Goal: Task Accomplishment & Management: Manage account settings

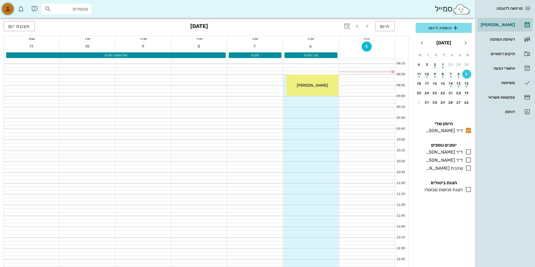
click at [7, 7] on icon "button" at bounding box center [7, 9] width 7 height 7
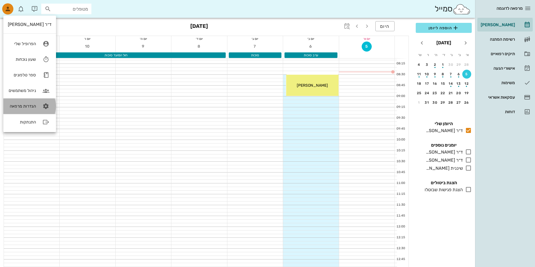
click at [23, 105] on div "הגדרות מרפאה" at bounding box center [22, 106] width 28 height 5
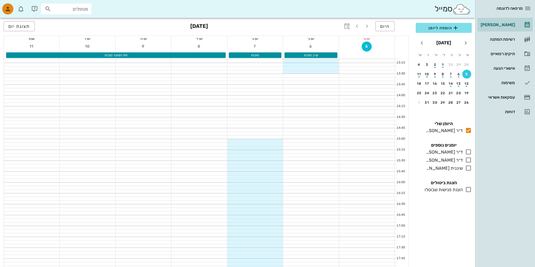
scroll to position [233, 0]
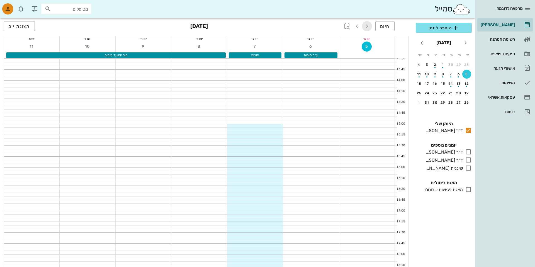
click at [370, 23] on icon "button" at bounding box center [367, 26] width 7 height 7
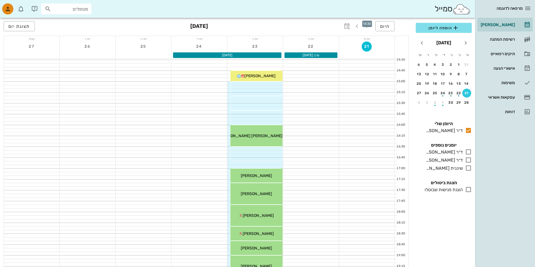
scroll to position [301, 0]
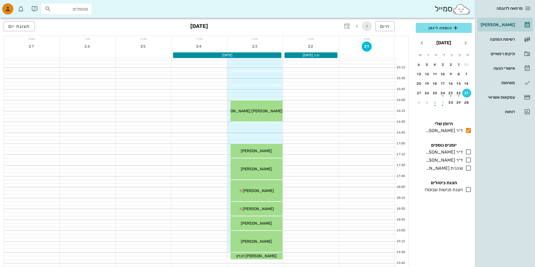
click at [368, 25] on icon "button" at bounding box center [367, 26] width 7 height 7
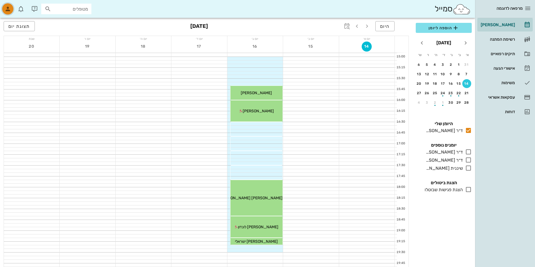
click at [10, 7] on icon "button" at bounding box center [7, 9] width 7 height 7
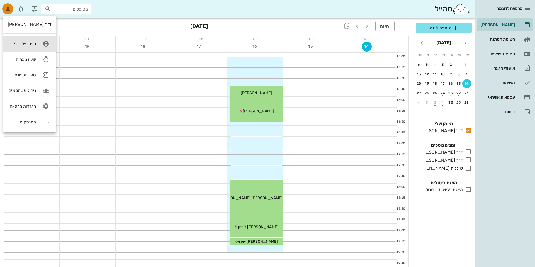
click at [25, 41] on link "הפרופיל שלי" at bounding box center [29, 44] width 53 height 16
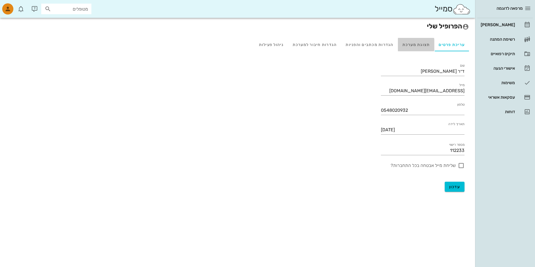
click at [424, 40] on div "תצוגת מערכת" at bounding box center [416, 44] width 37 height 13
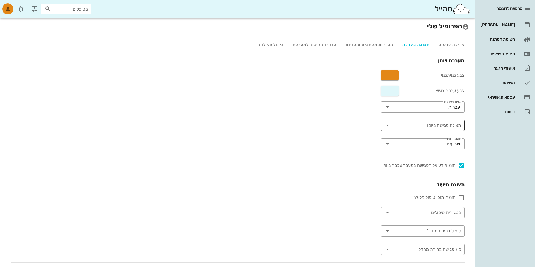
click at [437, 125] on input "תצוגת פגישה ביומן" at bounding box center [427, 125] width 68 height 9
click at [436, 137] on div "סטטוס מטופל" at bounding box center [423, 139] width 75 height 4
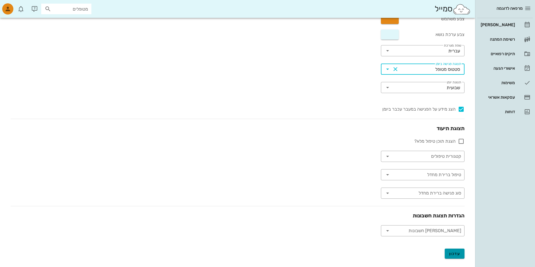
click at [455, 258] on button "עדכון" at bounding box center [455, 254] width 20 height 10
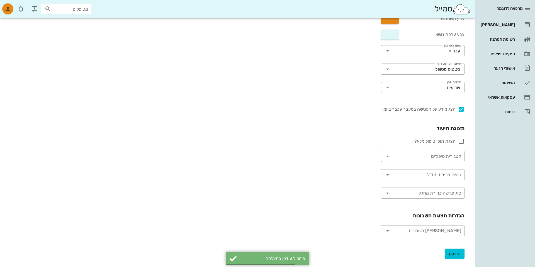
click at [508, 16] on div "מרפאה לדוגמה" at bounding box center [505, 8] width 55 height 17
click at [508, 23] on div "[PERSON_NAME]" at bounding box center [497, 25] width 35 height 4
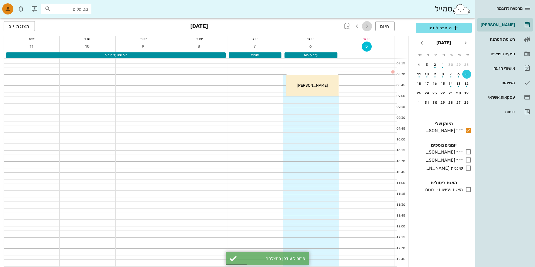
click at [368, 24] on icon "button" at bounding box center [367, 26] width 7 height 7
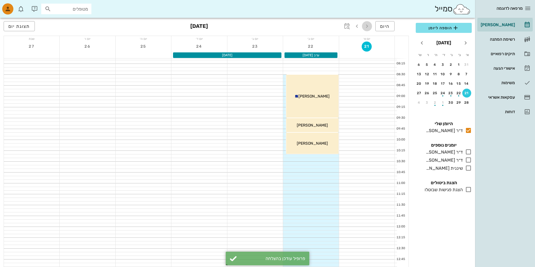
click at [368, 26] on icon "button" at bounding box center [367, 26] width 7 height 7
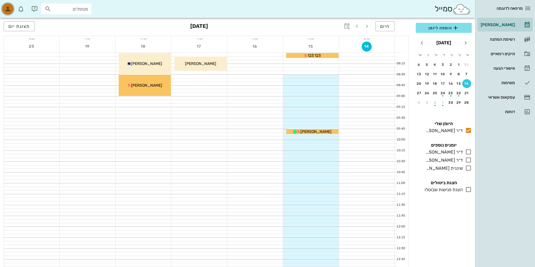
click at [7, 4] on div "button" at bounding box center [7, 8] width 11 height 11
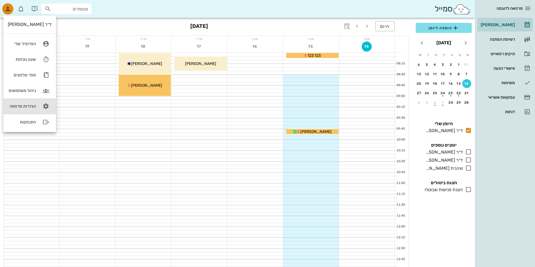
click at [19, 108] on div "הגדרות מרפאה" at bounding box center [22, 106] width 28 height 5
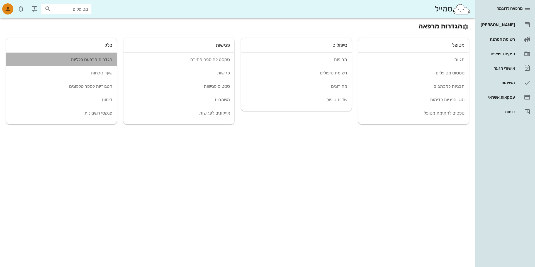
click at [79, 63] on link "הגדרות מרפאה כלליות" at bounding box center [61, 59] width 111 height 13
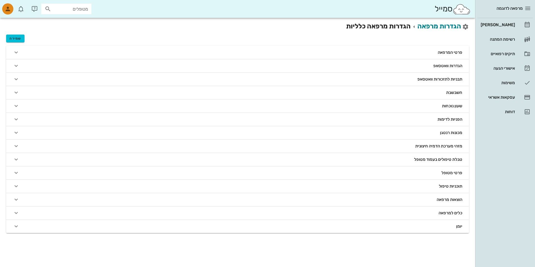
click at [389, 68] on button "הגדרות וואטסאפ" at bounding box center [237, 65] width 463 height 13
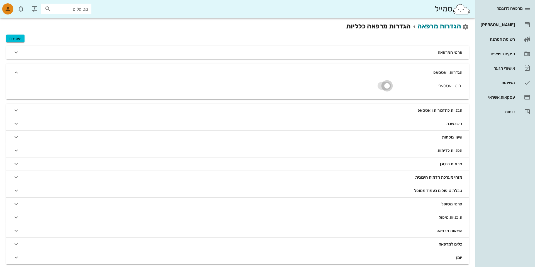
click at [381, 85] on input "checkbox" at bounding box center [384, 86] width 13 height 7
checkbox input "false"
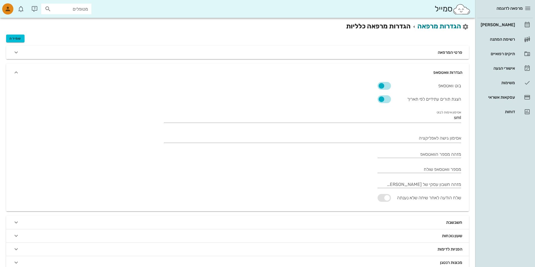
click at [14, 34] on div "שמירה" at bounding box center [237, 36] width 463 height 11
click at [16, 39] on span "שמירה" at bounding box center [14, 39] width 11 height 4
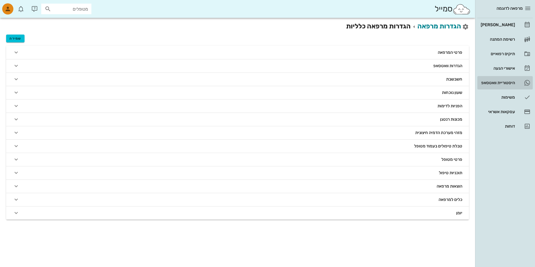
click at [491, 79] on div "היסטוריית וואטסאפ" at bounding box center [497, 82] width 35 height 9
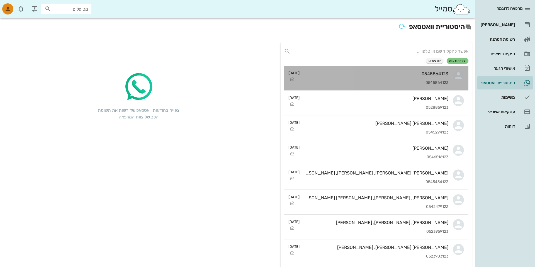
click at [326, 75] on div "0545864123" at bounding box center [376, 73] width 144 height 5
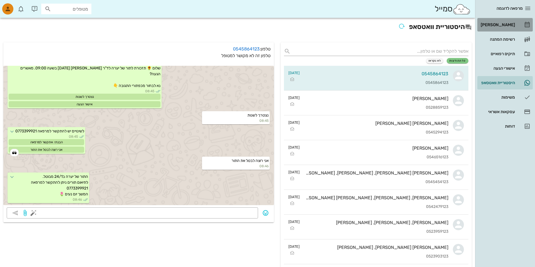
click at [509, 26] on div "[PERSON_NAME]" at bounding box center [497, 25] width 35 height 4
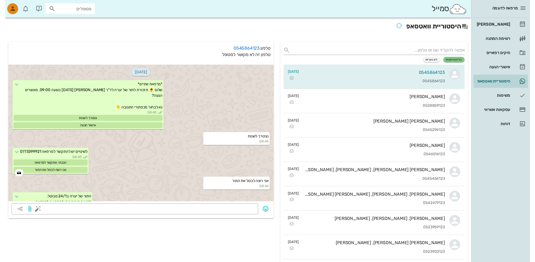
scroll to position [23, 0]
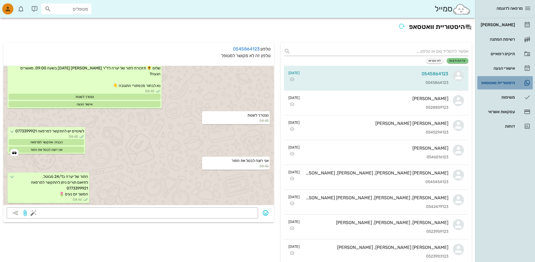
click at [486, 82] on div "היסטוריית וואטסאפ" at bounding box center [497, 83] width 35 height 4
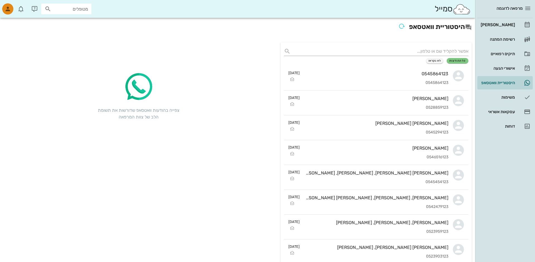
click at [499, 18] on hr at bounding box center [505, 18] width 55 height 0
click at [499, 24] on div "[PERSON_NAME]" at bounding box center [497, 25] width 35 height 4
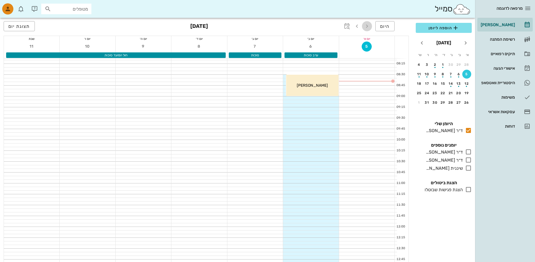
click at [371, 26] on icon "button" at bounding box center [367, 26] width 7 height 7
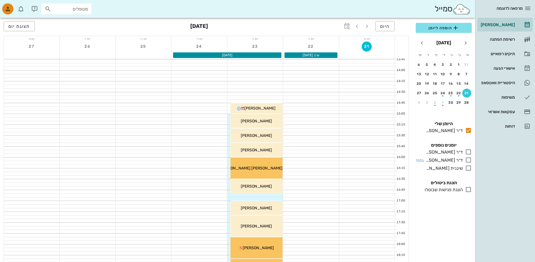
scroll to position [249, 0]
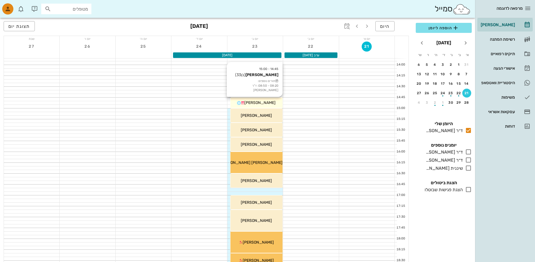
click at [267, 105] on span "[PERSON_NAME]" at bounding box center [260, 102] width 31 height 5
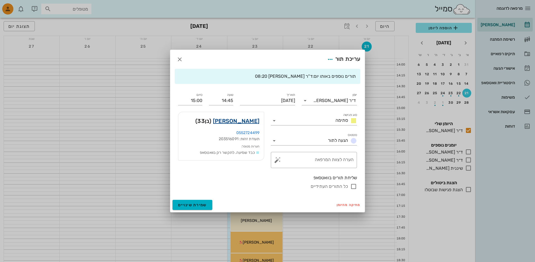
click at [246, 124] on link "יניב דוידי" at bounding box center [236, 121] width 47 height 9
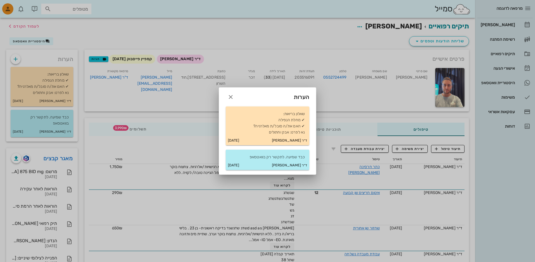
click at [345, 91] on div at bounding box center [267, 131] width 535 height 262
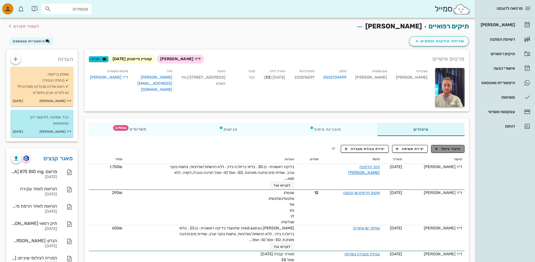
click at [443, 151] on button "תיעוד טיפול" at bounding box center [447, 149] width 33 height 8
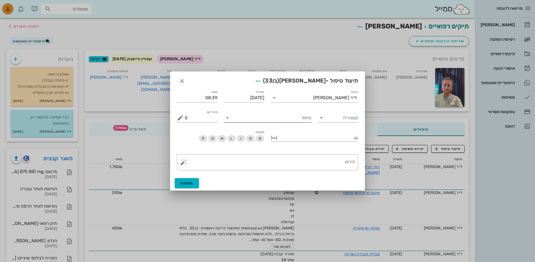
click at [269, 114] on input "טיפול" at bounding box center [271, 118] width 79 height 9
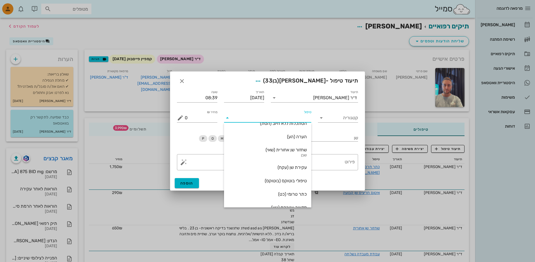
scroll to position [134, 0]
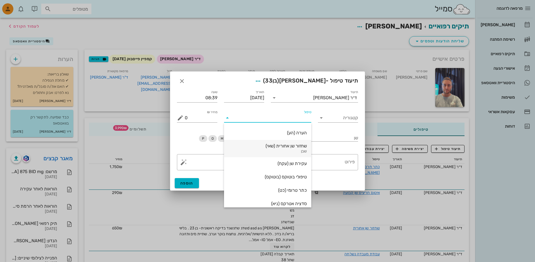
click at [282, 154] on div "שבן" at bounding box center [268, 151] width 78 height 5
type input "650"
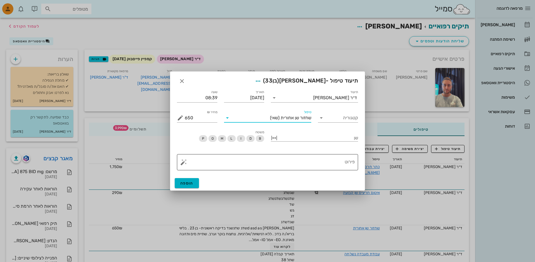
click at [282, 154] on div "פירוט" at bounding box center [270, 162] width 170 height 16
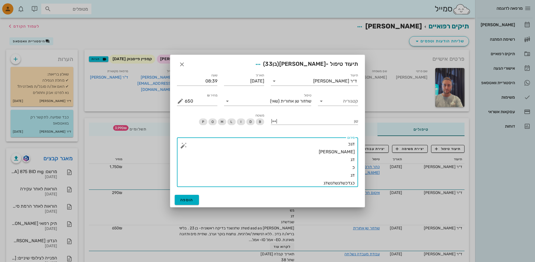
click at [184, 147] on button "button" at bounding box center [183, 145] width 7 height 7
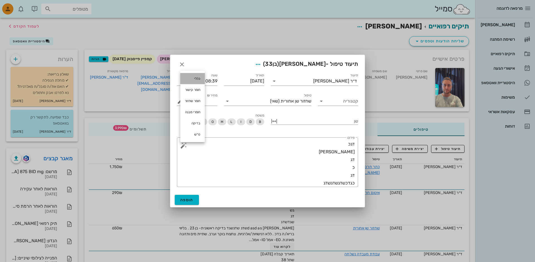
click at [194, 82] on div "כללי" at bounding box center [192, 78] width 25 height 11
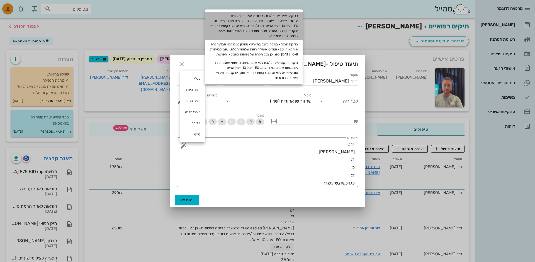
click at [253, 32] on div "בדיקה ראשונית- בן/בת . בליווי בריא/ה בדכ . ללא רגישויות/אלרגיות. צחצוח בוקר וער…" at bounding box center [254, 26] width 98 height 28
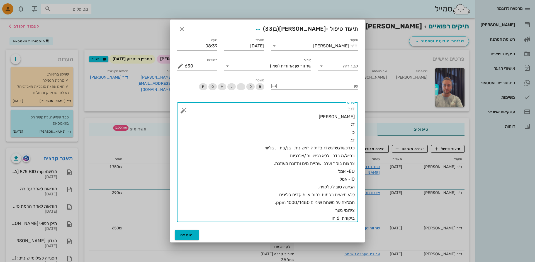
drag, startPoint x: 328, startPoint y: 188, endPoint x: 342, endPoint y: 188, distance: 13.9
click at [342, 188] on textarea "דגכ גדכ דג כ דג כגדכשדגשדגשדג בדיקה ראשונית- בן/בת . בליווי בריא/ה בדכ . ללא רג…" at bounding box center [270, 163] width 170 height 117
type textarea "דגכ גדכ דג כ דג כגדכשדגשדגשדג בדיקה ראשונית- בן/בת . בליווי בריא/ה בדכ . ללא רג…"
click at [181, 234] on span "הוספה" at bounding box center [186, 235] width 13 height 5
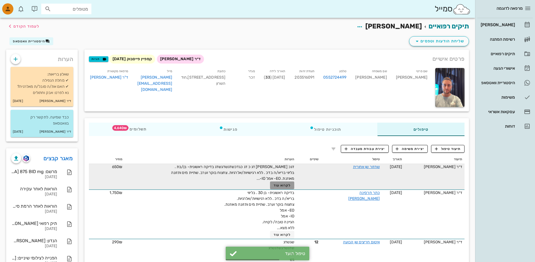
click at [283, 184] on span "לקרוא עוד" at bounding box center [282, 185] width 17 height 4
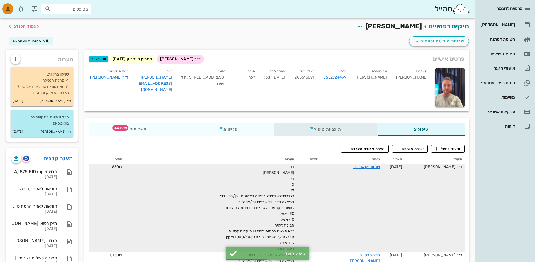
click at [332, 130] on div "תוכניות טיפול" at bounding box center [326, 129] width 104 height 13
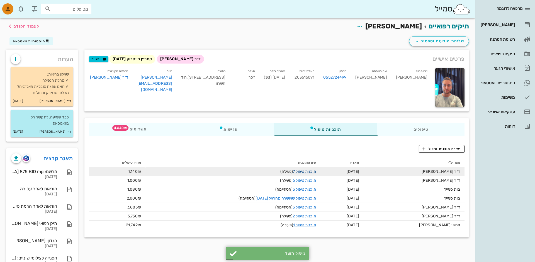
click at [301, 173] on link "תוכנית טיפול 7" at bounding box center [304, 171] width 23 height 5
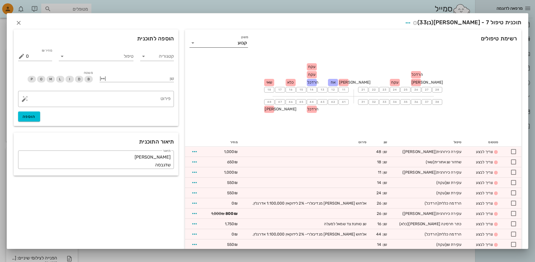
click at [235, 41] on input "משנן" at bounding box center [217, 42] width 40 height 9
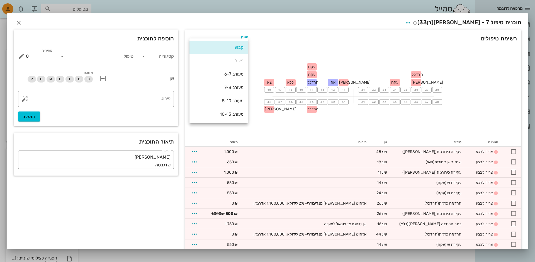
click at [263, 38] on div "רשימת טיפולים משנן קבוע" at bounding box center [353, 42] width 337 height 25
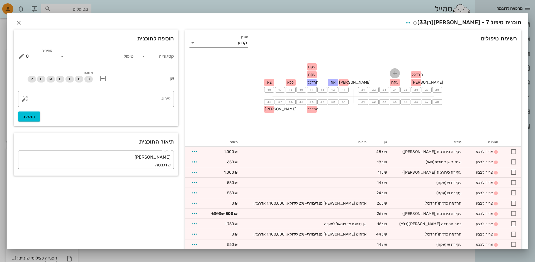
click at [391, 74] on span "button" at bounding box center [395, 73] width 10 height 7
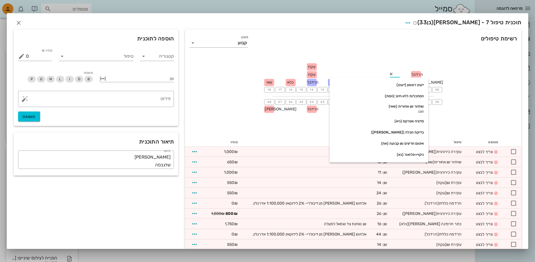
type input "אח"
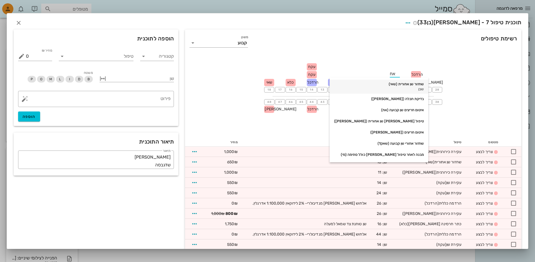
click at [385, 84] on div "שחזור שן אחורית (שאי)" at bounding box center [379, 84] width 90 height 4
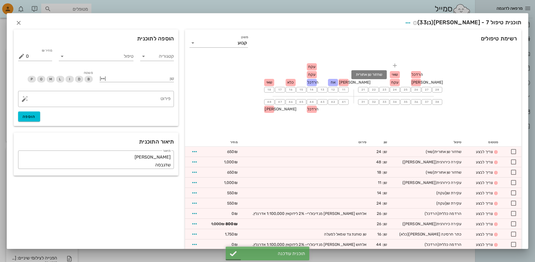
click at [398, 75] on span "שאי" at bounding box center [395, 74] width 6 height 5
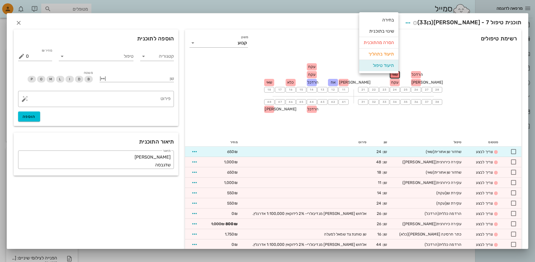
click at [391, 69] on div "תיעוד טיפול" at bounding box center [379, 65] width 30 height 11
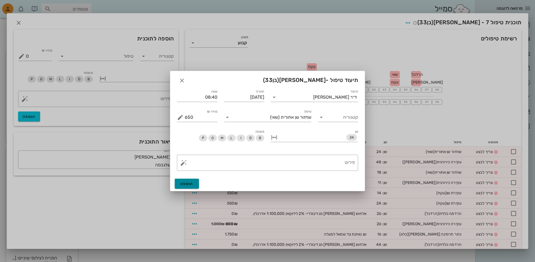
click at [187, 183] on span "הוספה" at bounding box center [186, 184] width 13 height 5
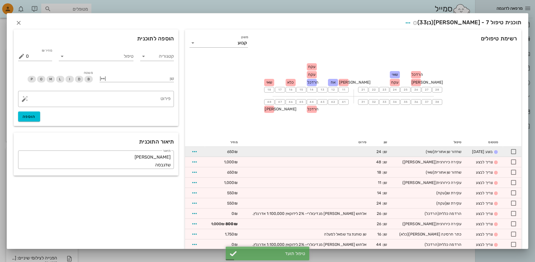
drag, startPoint x: 462, startPoint y: 151, endPoint x: 485, endPoint y: 152, distance: 23.1
click at [485, 152] on span "בוצע 05-10-2025" at bounding box center [482, 151] width 21 height 5
click at [484, 152] on span "בוצע 05-10-2025" at bounding box center [482, 151] width 21 height 5
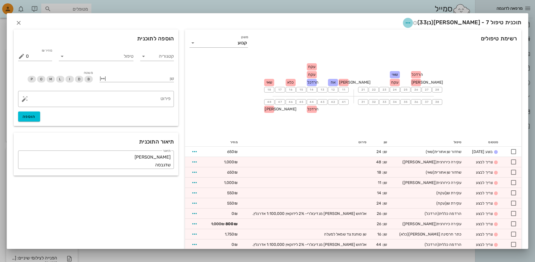
click at [412, 21] on icon "button" at bounding box center [408, 23] width 7 height 7
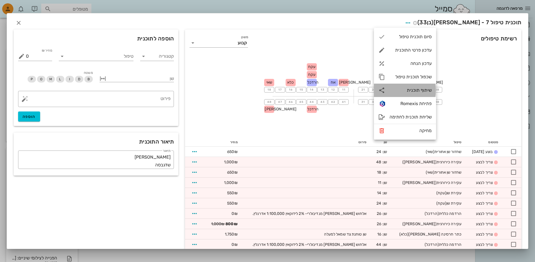
click at [397, 92] on div "שיתוף תוכנית" at bounding box center [411, 90] width 42 height 5
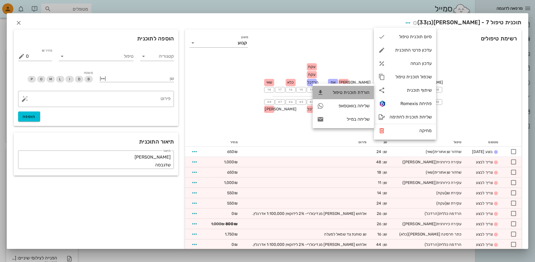
click at [366, 93] on div "הורדת תוכנית טיפול" at bounding box center [349, 92] width 41 height 5
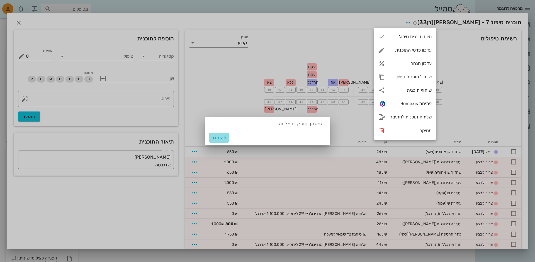
click at [216, 137] on span "להורדה" at bounding box center [219, 138] width 15 height 5
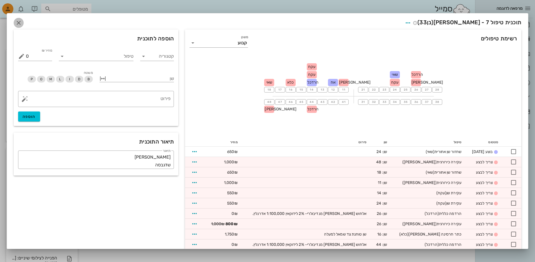
click at [19, 23] on icon "button" at bounding box center [18, 23] width 7 height 7
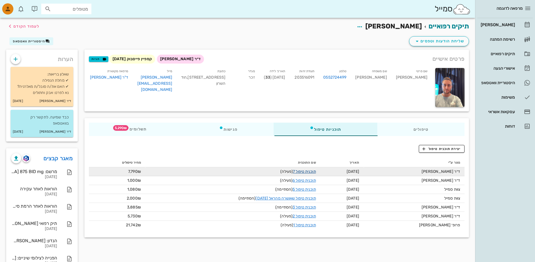
click at [300, 173] on link "תוכנית טיפול 7" at bounding box center [304, 171] width 23 height 5
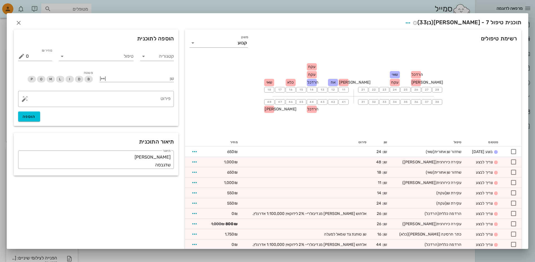
click at [424, 23] on div "תוכנית טיפול 7 - יניב דוידי (בן 33 )" at bounding box center [267, 21] width 521 height 17
click at [412, 23] on icon "button" at bounding box center [408, 23] width 7 height 7
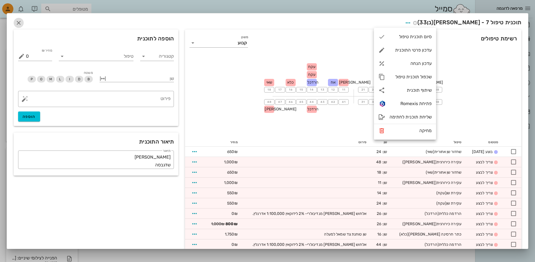
click at [20, 25] on icon "button" at bounding box center [18, 23] width 7 height 7
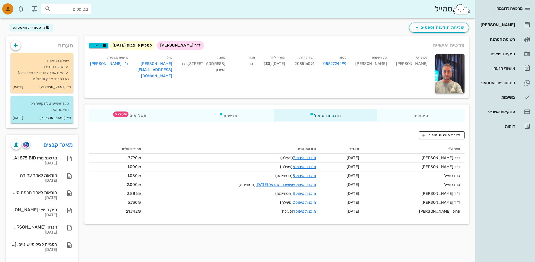
scroll to position [32, 0]
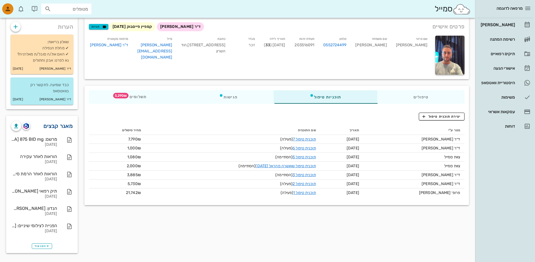
click at [60, 126] on link "מאגר קבצים" at bounding box center [58, 126] width 29 height 9
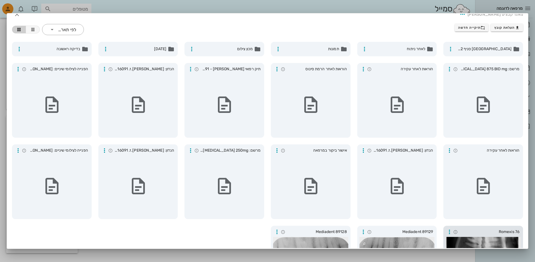
scroll to position [0, 0]
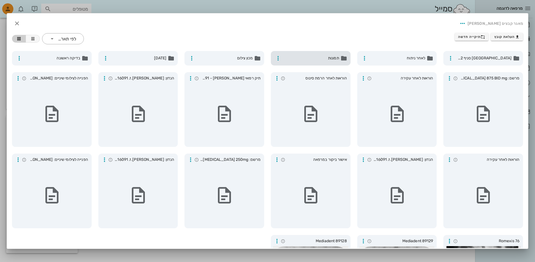
click at [313, 60] on span "תמונות" at bounding box center [312, 58] width 56 height 6
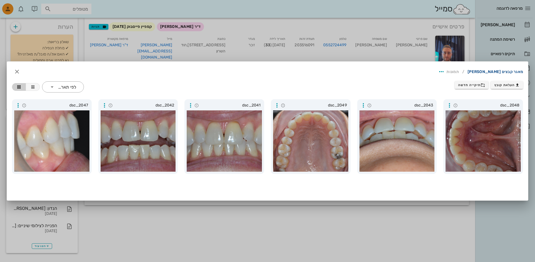
click at [506, 69] on link "מאגר קבצים יניב דוידי" at bounding box center [495, 71] width 55 height 9
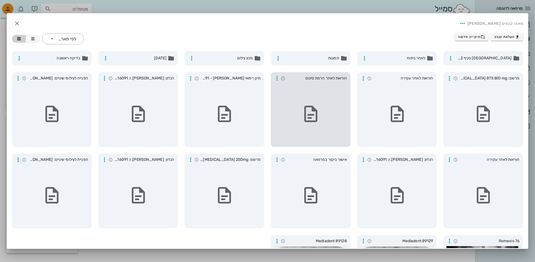
scroll to position [66, 0]
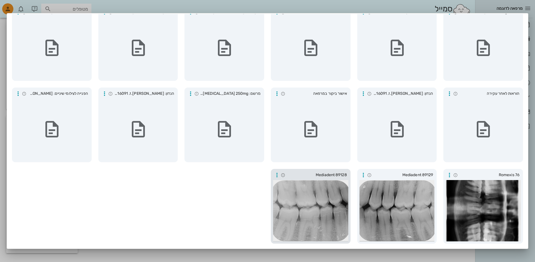
click at [328, 193] on div at bounding box center [310, 210] width 75 height 61
click at [320, 200] on div at bounding box center [310, 210] width 75 height 61
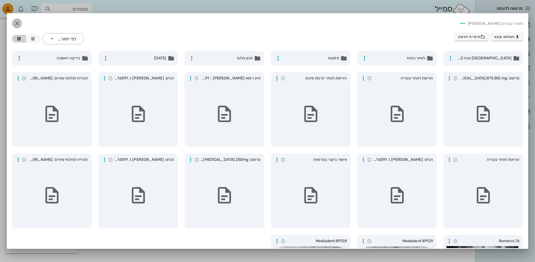
click at [15, 23] on icon "button" at bounding box center [17, 23] width 7 height 7
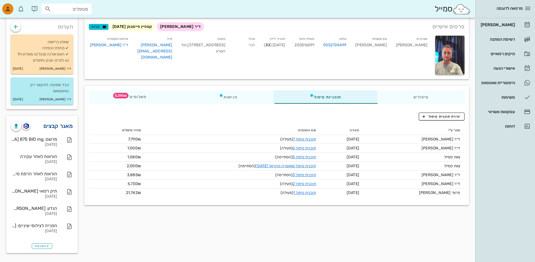
click at [64, 127] on link "מאגר קבצים" at bounding box center [58, 126] width 29 height 9
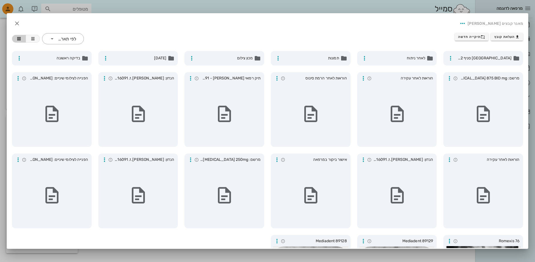
click at [19, 28] on div "מאגר קבצים יניב דוידי" at bounding box center [268, 23] width 520 height 19
click at [18, 25] on icon "button" at bounding box center [17, 23] width 7 height 7
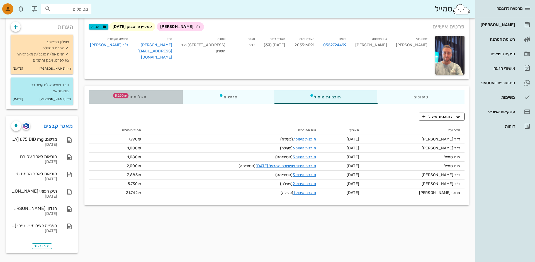
click at [110, 100] on div "תשלומים 5,290₪" at bounding box center [136, 96] width 94 height 13
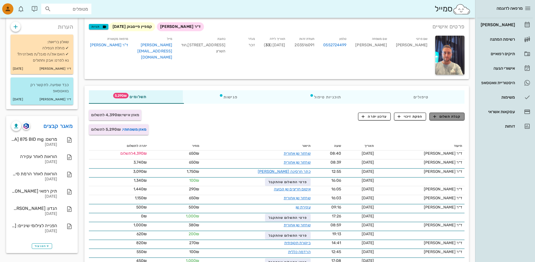
click at [450, 116] on span "קבלת תשלום" at bounding box center [448, 116] width 28 height 5
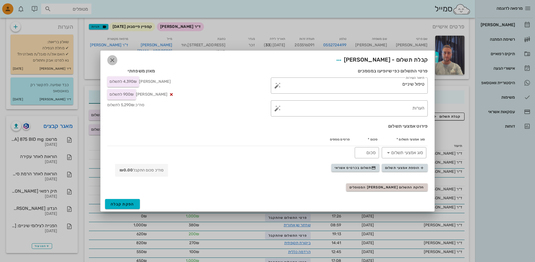
click at [113, 60] on icon "button" at bounding box center [112, 60] width 7 height 7
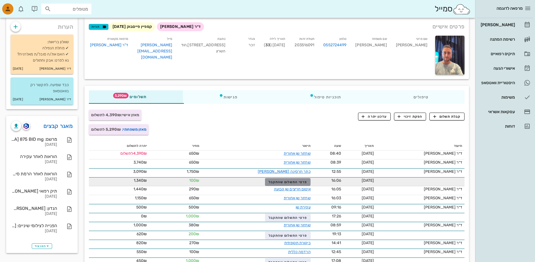
click at [274, 182] on span "פרטי התשלום שהתקבל" at bounding box center [288, 182] width 38 height 4
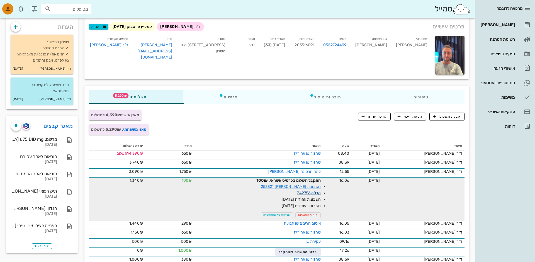
click at [301, 192] on link "קבלה 342756" at bounding box center [309, 193] width 24 height 5
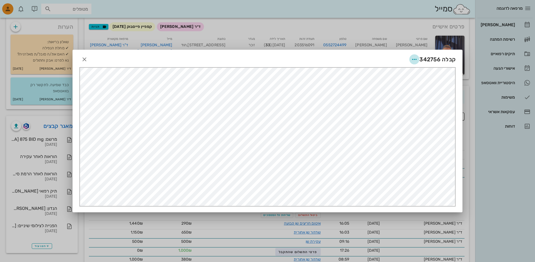
click at [415, 59] on icon "button" at bounding box center [414, 59] width 7 height 7
click at [87, 57] on icon "button" at bounding box center [84, 59] width 7 height 7
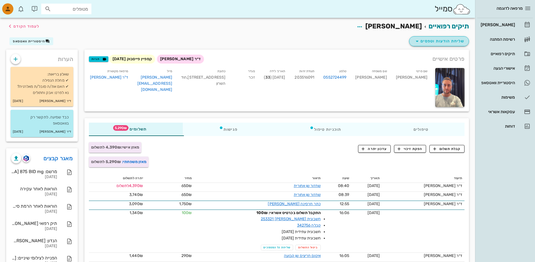
click at [432, 42] on span "שליחת הודעות וטפסים" at bounding box center [439, 41] width 50 height 7
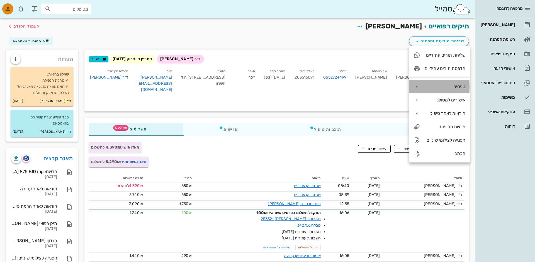
click at [448, 91] on div "טפסים" at bounding box center [439, 86] width 61 height 13
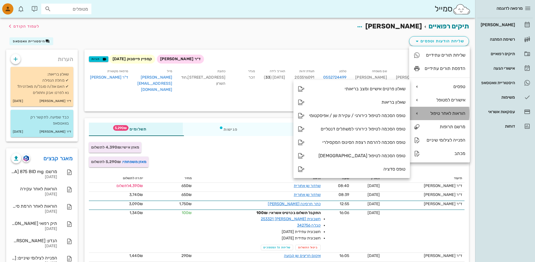
click at [432, 108] on div "הוראות לאחר טיפול" at bounding box center [439, 113] width 61 height 13
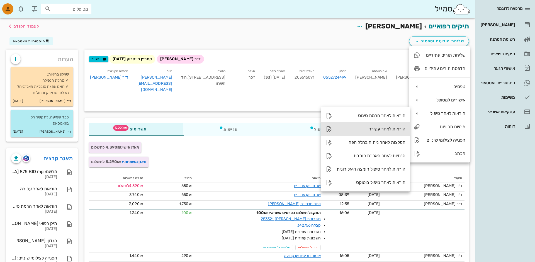
click at [388, 132] on div "הוראות לאחר עקירה" at bounding box center [365, 128] width 89 height 13
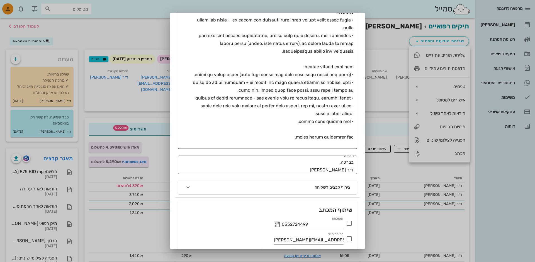
scroll to position [313, 0]
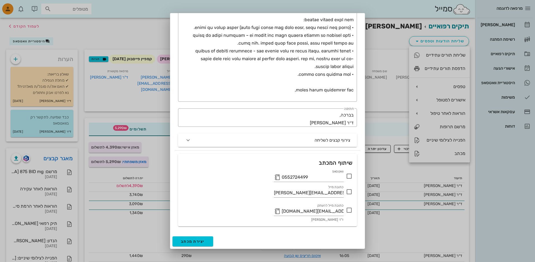
click at [349, 176] on icon at bounding box center [349, 176] width 7 height 7
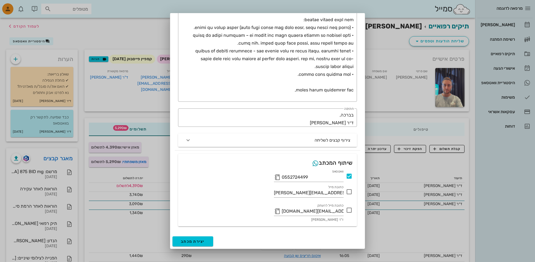
click at [349, 176] on icon at bounding box center [349, 176] width 7 height 7
click at [204, 243] on button "יצירת מכתב" at bounding box center [193, 241] width 41 height 10
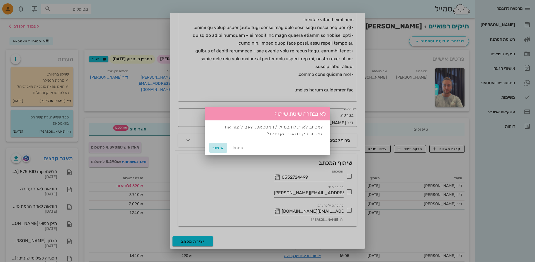
click at [222, 147] on span "אישור" at bounding box center [218, 148] width 13 height 5
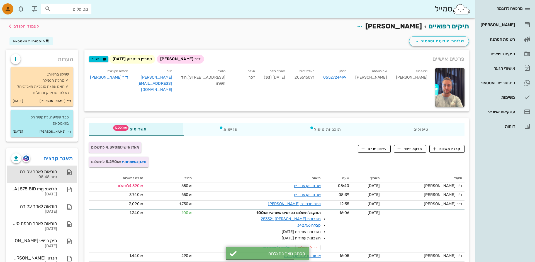
click at [62, 172] on div at bounding box center [67, 172] width 12 height 7
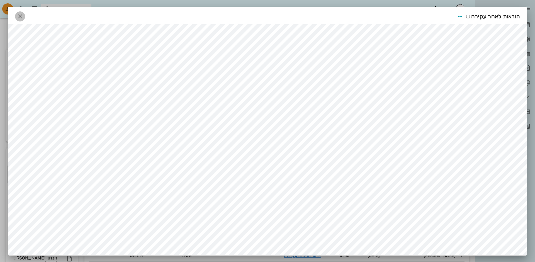
click at [17, 17] on icon "button" at bounding box center [20, 16] width 7 height 7
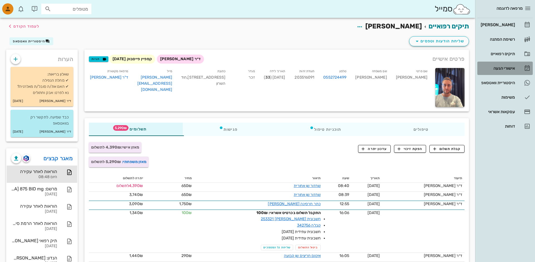
click at [518, 70] on link "אישורי הגעה" at bounding box center [505, 68] width 55 height 13
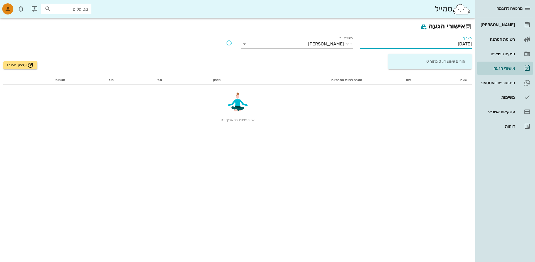
click at [467, 44] on input "05/10/2025" at bounding box center [416, 44] width 112 height 9
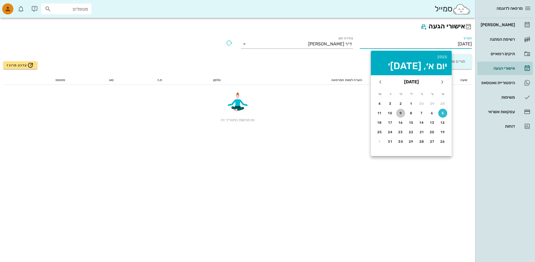
click at [402, 115] on div "9" at bounding box center [401, 113] width 9 height 4
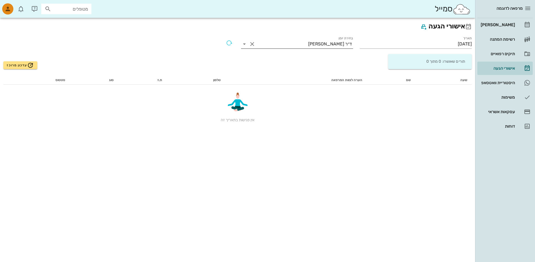
click at [252, 45] on button "Clear בחירת יומן" at bounding box center [252, 44] width 7 height 7
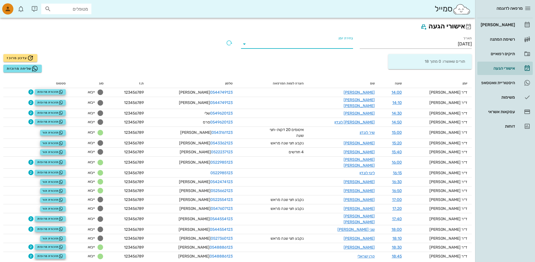
scroll to position [4, 0]
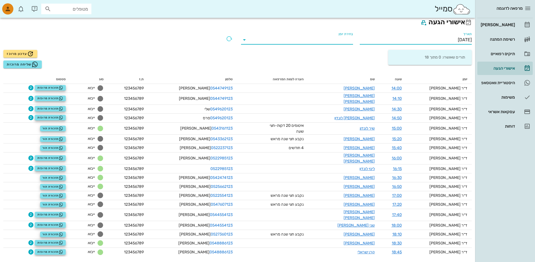
click at [445, 39] on input "09/10/2025" at bounding box center [416, 39] width 112 height 9
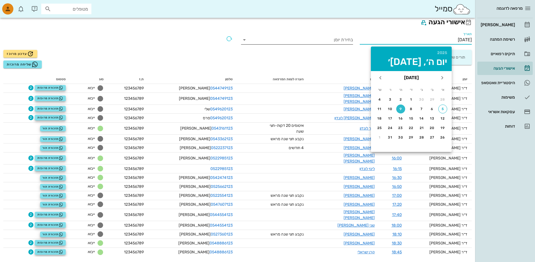
click at [458, 44] on input "09/10/2025" at bounding box center [416, 39] width 112 height 9
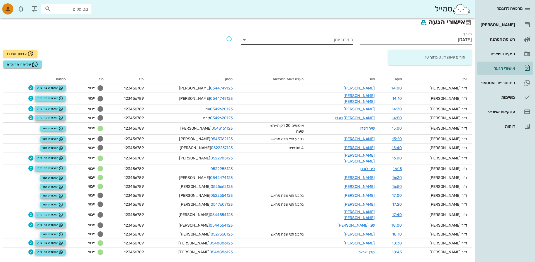
click at [332, 34] on div "בחירת יומן" at bounding box center [297, 39] width 112 height 15
click at [332, 38] on input "בחירת יומן" at bounding box center [301, 39] width 103 height 9
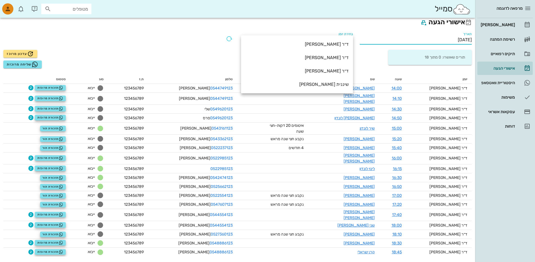
click at [382, 40] on input "09/10/2025" at bounding box center [416, 39] width 112 height 9
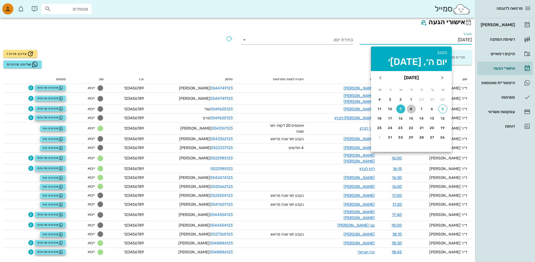
click at [411, 107] on div "8" at bounding box center [411, 109] width 9 height 4
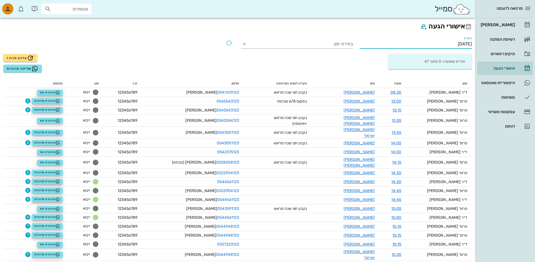
click at [426, 44] on input "08/10/2025" at bounding box center [416, 44] width 112 height 9
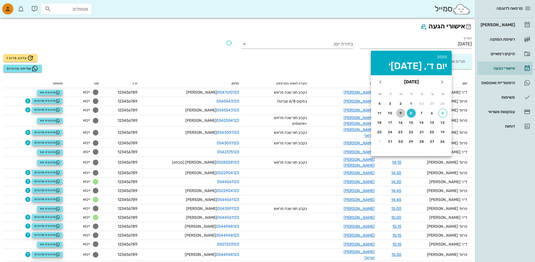
click at [402, 112] on div "9" at bounding box center [401, 113] width 9 height 4
type input "09/10/2025"
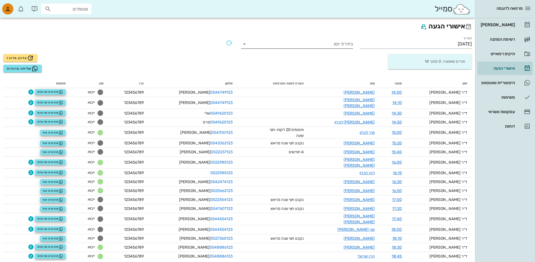
click at [313, 44] on input "בחירת יומן" at bounding box center [301, 44] width 103 height 9
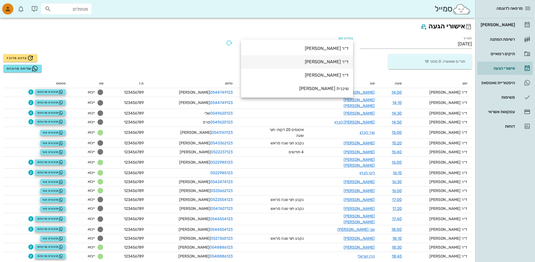
scroll to position [4, 0]
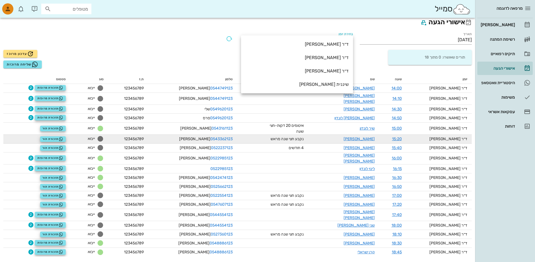
click at [296, 136] on div "נקבע חצי שנה מראש" at bounding box center [283, 139] width 42 height 6
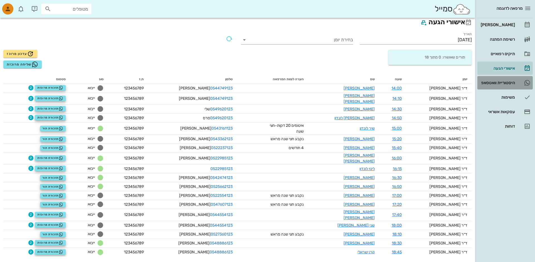
click at [508, 82] on div "היסטוריית וואטסאפ" at bounding box center [497, 83] width 35 height 4
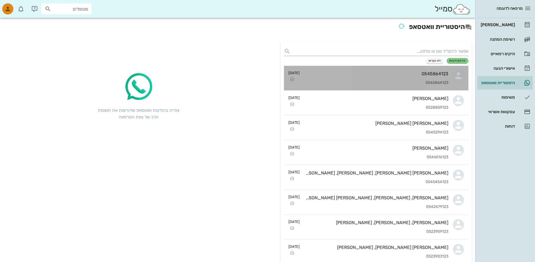
click at [411, 69] on div "0545864123 0545864123" at bounding box center [376, 78] width 144 height 25
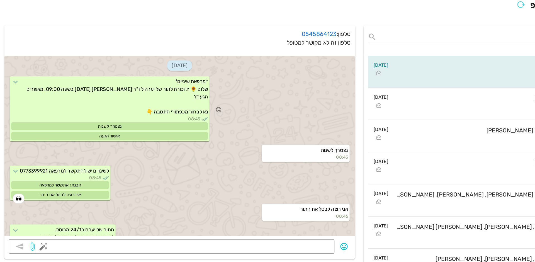
drag, startPoint x: 72, startPoint y: 129, endPoint x: 102, endPoint y: 131, distance: 30.8
click at [102, 131] on div "*מרפאת שיניים* שלום 🌻 תזכורת לתור של יערה לד"ר שגב נועם ביום רביעי 24/1 בשעה 09…" at bounding box center [85, 107] width 154 height 50
click at [102, 130] on div "אישור הגעה" at bounding box center [85, 128] width 152 height 6
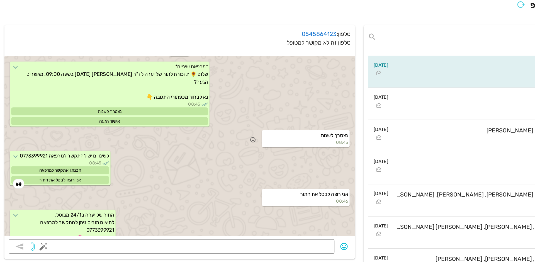
scroll to position [23, 0]
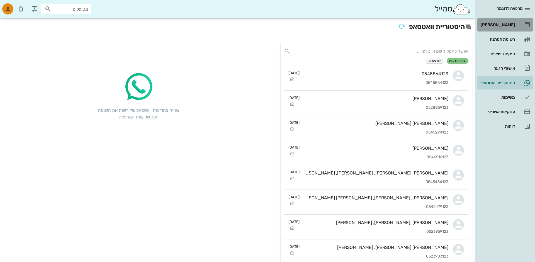
click at [507, 24] on div "[PERSON_NAME]" at bounding box center [497, 25] width 35 height 4
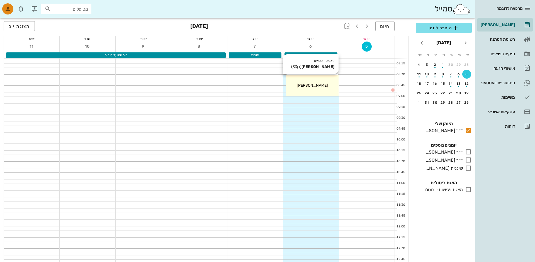
click at [324, 94] on div "08:30 - 09:00 יניב דוידי (בן 33 ) יניב דוידי" at bounding box center [312, 85] width 52 height 21
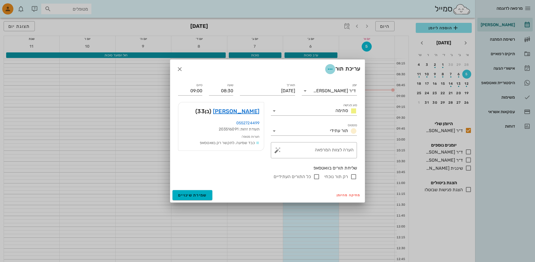
click at [329, 69] on icon "button" at bounding box center [330, 69] width 7 height 7
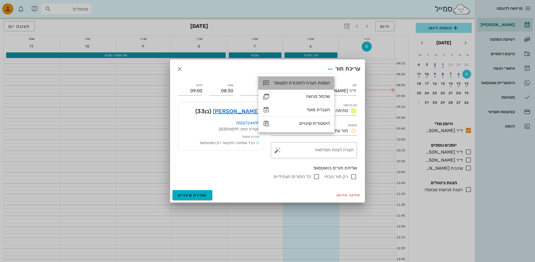
click at [319, 87] on div "הוספת הערה לתזכורת למטופל" at bounding box center [297, 82] width 76 height 13
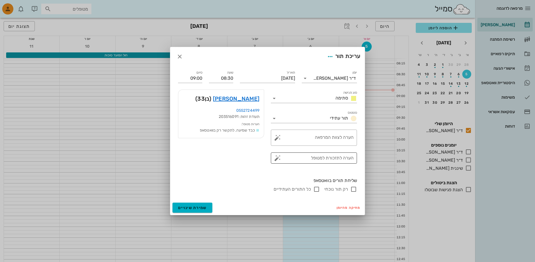
click at [277, 155] on button "button" at bounding box center [277, 158] width 7 height 7
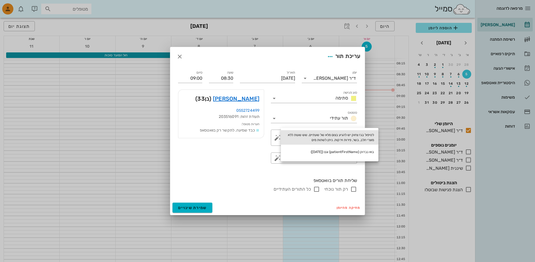
click at [321, 141] on div "לטיפול בגז צחוק יש להגיע בצום מלא של שעתיים. שש שעות ללא מוצרי חלב, בשר, פירות …" at bounding box center [330, 137] width 98 height 15
type textarea "לטיפול בגז צחוק יש להגיע בצום מלא של שעתיים. שש שעות ללא מוצרי חלב, בשר, פירות …"
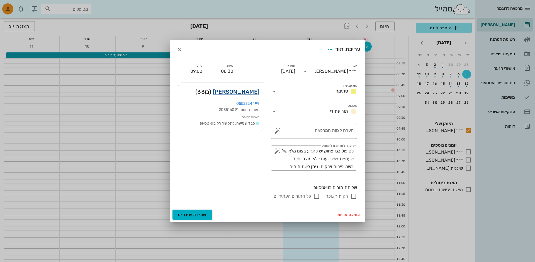
click at [243, 95] on link "יניב דוידי" at bounding box center [236, 91] width 47 height 9
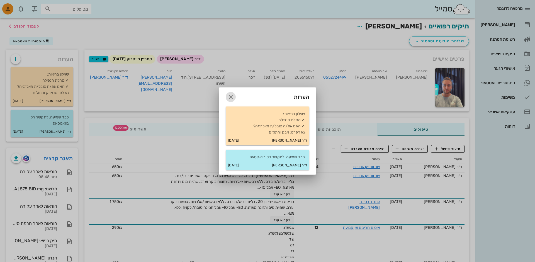
click at [228, 98] on icon "button" at bounding box center [231, 97] width 7 height 7
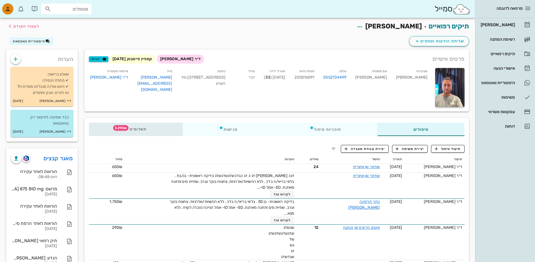
click at [113, 124] on div "תשלומים 5,290₪" at bounding box center [136, 129] width 94 height 13
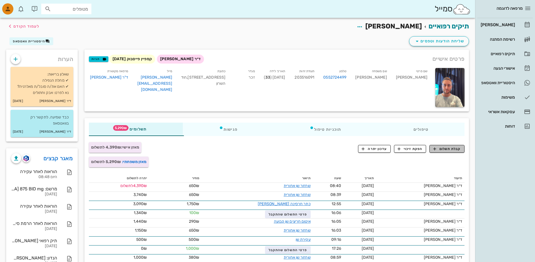
click at [454, 150] on span "קבלת תשלום" at bounding box center [448, 148] width 28 height 5
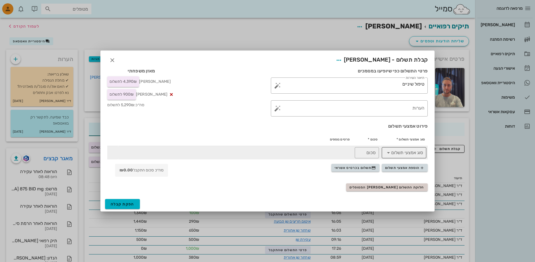
click at [395, 153] on input "סוג אמצעי תשלום" at bounding box center [408, 152] width 30 height 9
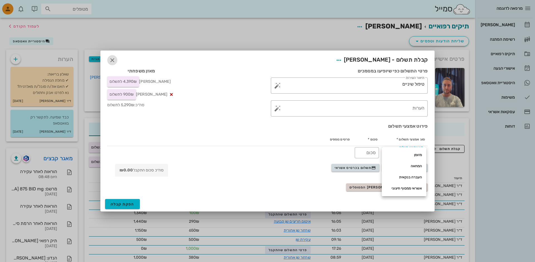
click at [113, 60] on icon "button" at bounding box center [112, 60] width 7 height 7
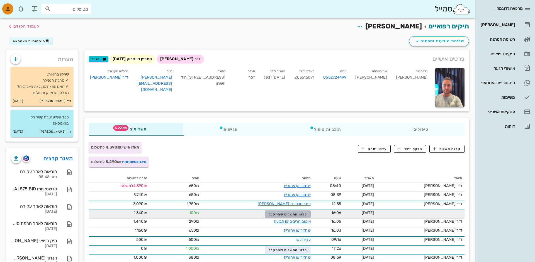
click at [269, 218] on button "פרטי התשלום שהתקבל" at bounding box center [287, 215] width 45 height 8
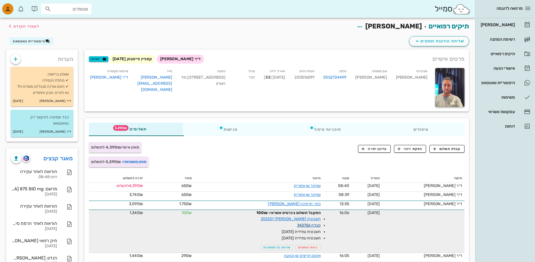
click at [305, 224] on link "קבלה 342756" at bounding box center [309, 225] width 24 height 5
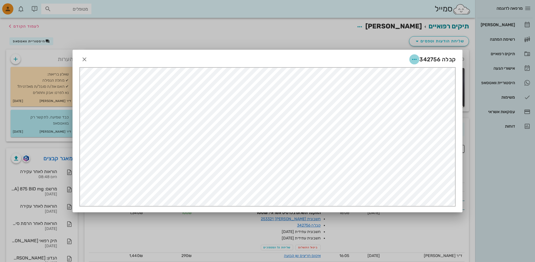
click at [416, 61] on icon "button" at bounding box center [414, 59] width 7 height 7
click at [86, 57] on icon "button" at bounding box center [84, 59] width 7 height 7
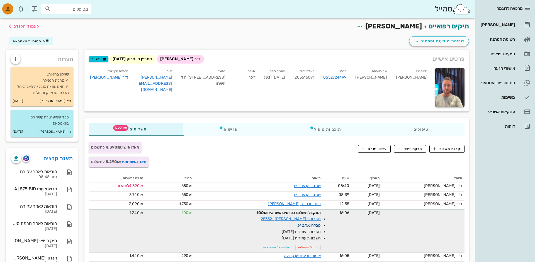
click at [311, 224] on link "קבלה 342756" at bounding box center [309, 225] width 24 height 5
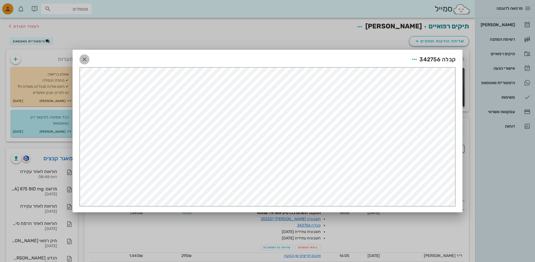
click at [83, 56] on icon "button" at bounding box center [84, 59] width 7 height 7
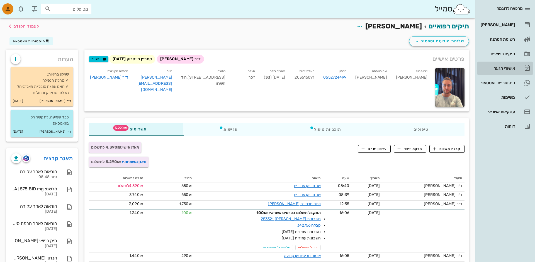
click at [480, 71] on div "אישורי הגעה" at bounding box center [497, 68] width 35 height 9
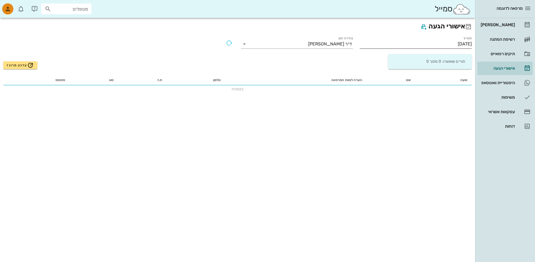
click at [456, 42] on input "05/10/2025" at bounding box center [416, 44] width 112 height 9
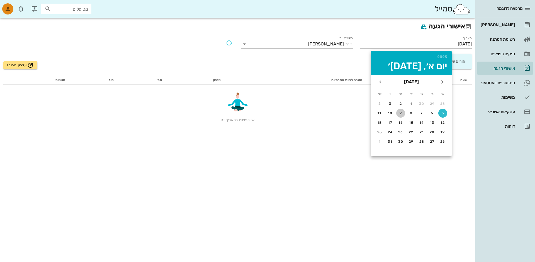
click at [400, 113] on div "9" at bounding box center [401, 113] width 9 height 4
type input "09/10/2025"
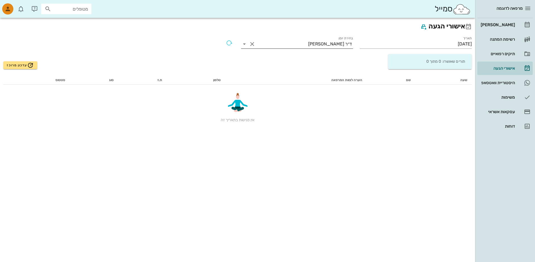
click at [252, 43] on button "Clear בחירת יומן" at bounding box center [252, 44] width 7 height 7
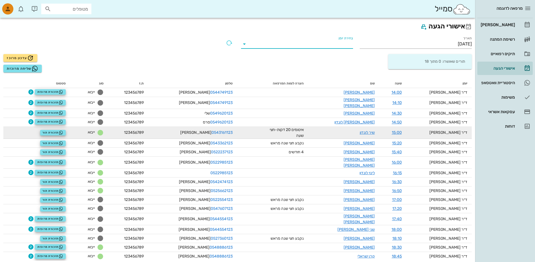
scroll to position [4, 0]
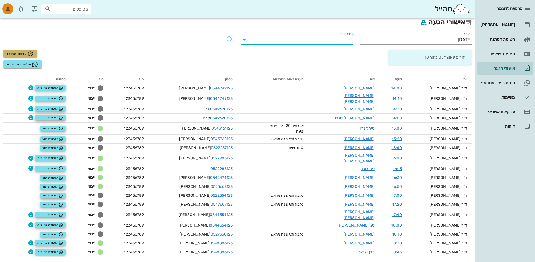
click at [27, 53] on icon "button" at bounding box center [30, 53] width 7 height 7
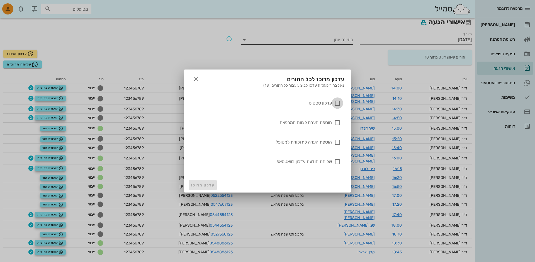
click at [337, 100] on div at bounding box center [337, 102] width 9 height 9
checkbox input "true"
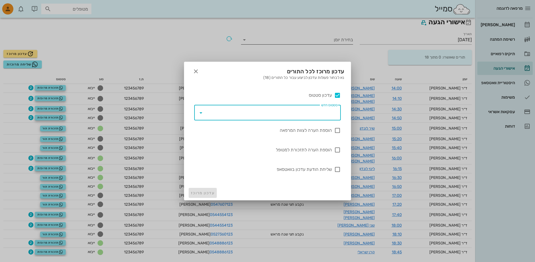
click at [323, 109] on input "סטטוס חדש" at bounding box center [272, 112] width 132 height 9
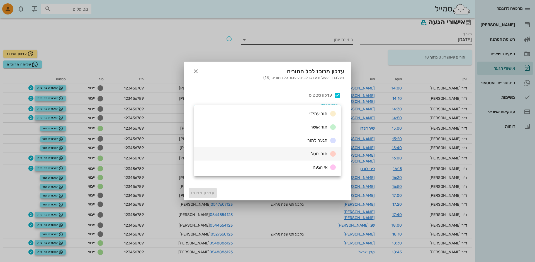
click at [305, 153] on div "תור בוטל" at bounding box center [267, 153] width 147 height 13
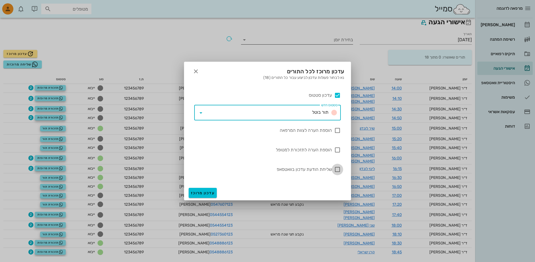
click at [340, 169] on div at bounding box center [337, 169] width 9 height 9
checkbox input "true"
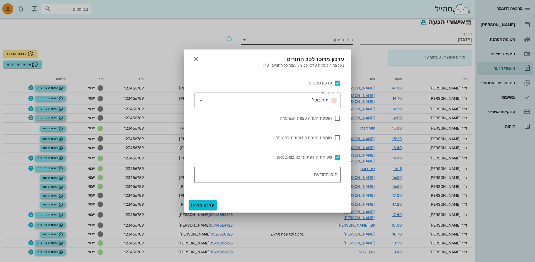
click at [308, 177] on textarea "תוכן ההודעה" at bounding box center [265, 176] width 143 height 13
type textarea "שגדשדגדשג"
click at [197, 62] on icon "button" at bounding box center [196, 59] width 7 height 7
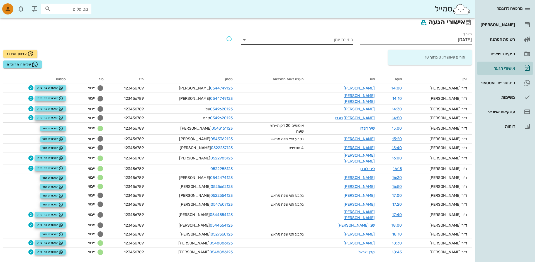
click at [69, 12] on div "מטופלים" at bounding box center [66, 9] width 50 height 11
type input "203"
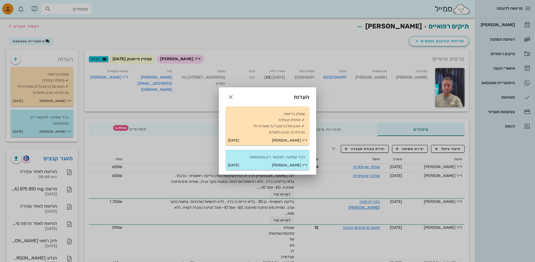
click at [152, 59] on div at bounding box center [267, 131] width 535 height 262
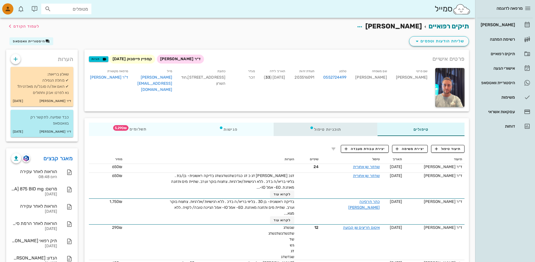
click at [313, 127] on icon at bounding box center [312, 127] width 4 height 4
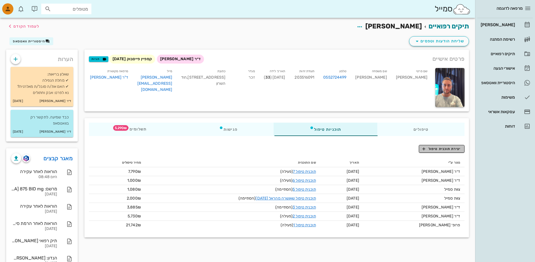
click at [436, 149] on span "יצירת תוכנית טיפול" at bounding box center [442, 148] width 38 height 5
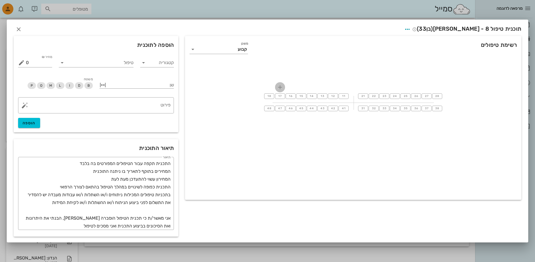
click at [279, 89] on icon "button" at bounding box center [280, 87] width 7 height 7
type input "עקי"
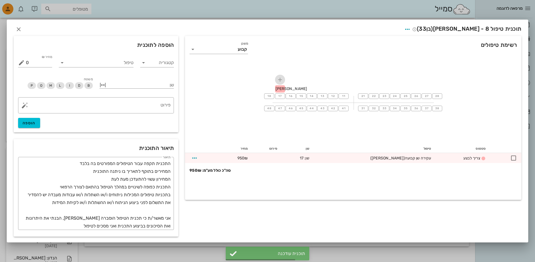
click at [280, 79] on icon "button" at bounding box center [280, 79] width 7 height 7
type input "מבנה"
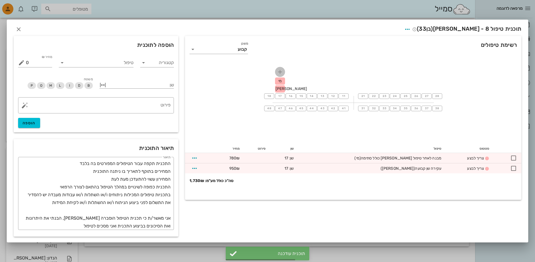
click at [280, 71] on icon "button" at bounding box center [280, 72] width 7 height 7
type input "ש"
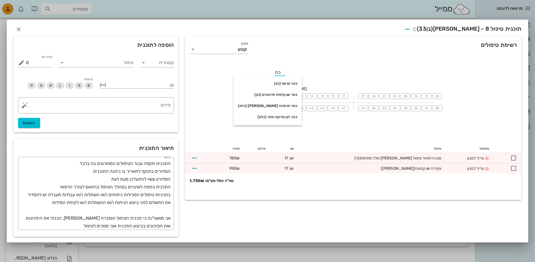
type input "כתר"
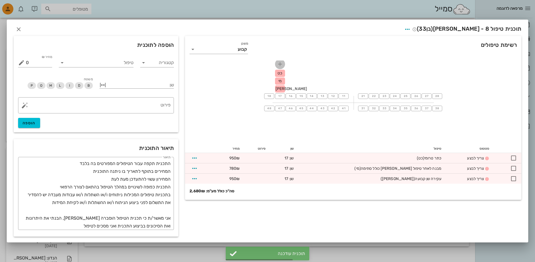
click at [279, 66] on icon "button" at bounding box center [280, 64] width 7 height 7
type input "כתר"
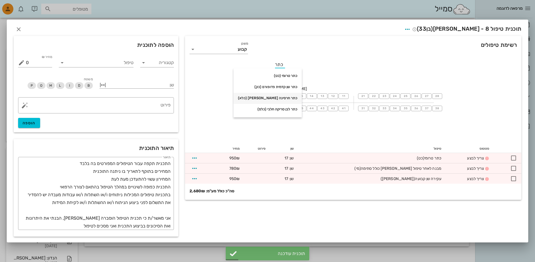
click at [252, 99] on div "כתר חרסינה אסתתטי (כלא)" at bounding box center [267, 98] width 59 height 4
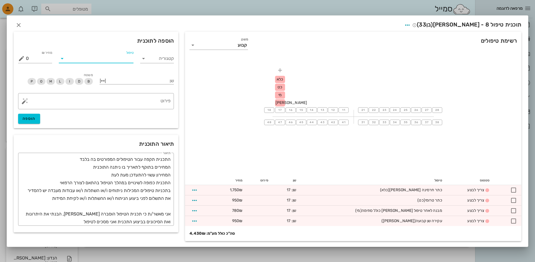
click at [88, 56] on input "טיפול" at bounding box center [100, 58] width 67 height 9
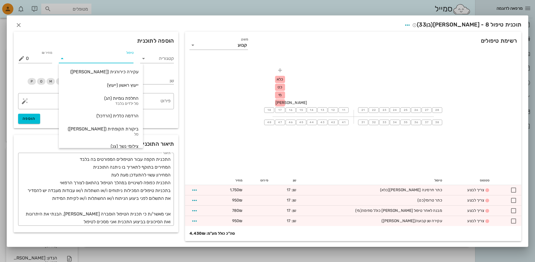
click at [117, 52] on div "טיפול" at bounding box center [96, 58] width 75 height 15
click at [126, 48] on div "טיפול" at bounding box center [95, 57] width 81 height 22
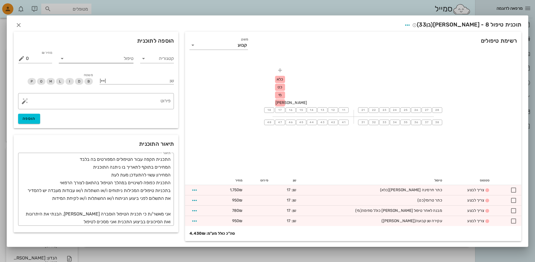
click at [110, 61] on input "טיפול" at bounding box center [100, 58] width 67 height 9
type input "ניקוי"
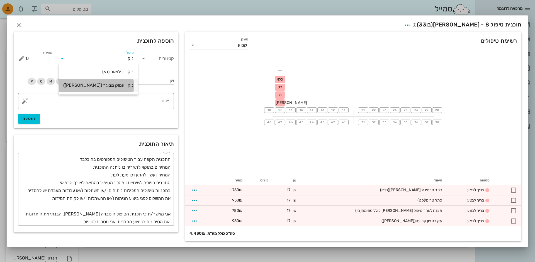
click at [91, 84] on div "ניקוי עמוק מבוגר (ניקע)" at bounding box center [98, 85] width 70 height 5
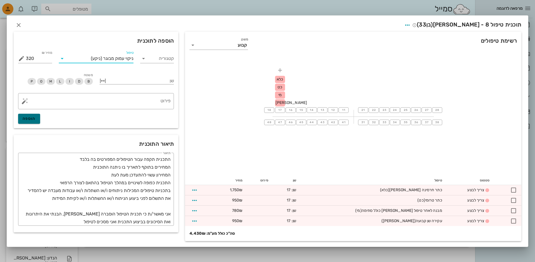
click at [25, 121] on span "הוספה" at bounding box center [29, 118] width 13 height 5
type input "0"
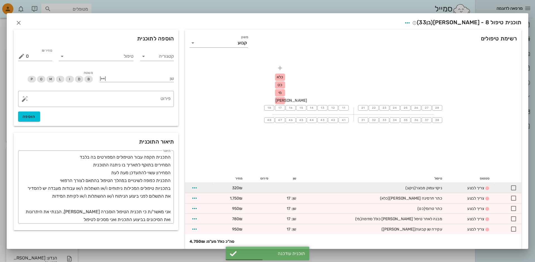
drag, startPoint x: 481, startPoint y: 190, endPoint x: 367, endPoint y: 188, distance: 114.1
click at [367, 188] on tr "צריך לבצע ניקוי עמוק מבוגר (ניקע) 320₪" at bounding box center [353, 188] width 337 height 10
click at [367, 188] on div "ניקוי עמוק מבוגר (ניקע)" at bounding box center [373, 188] width 137 height 6
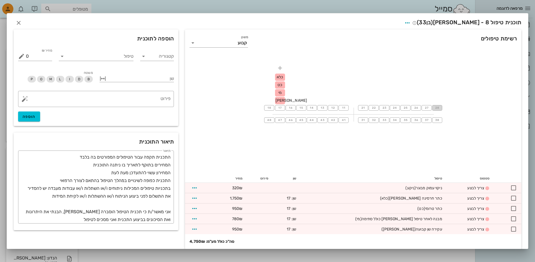
click at [438, 109] on span "28" at bounding box center [437, 107] width 4 height 3
click at [426, 109] on span "27" at bounding box center [427, 107] width 4 height 3
click at [414, 109] on span "26" at bounding box center [416, 107] width 4 height 3
click at [103, 52] on input "טיפול" at bounding box center [100, 56] width 67 height 9
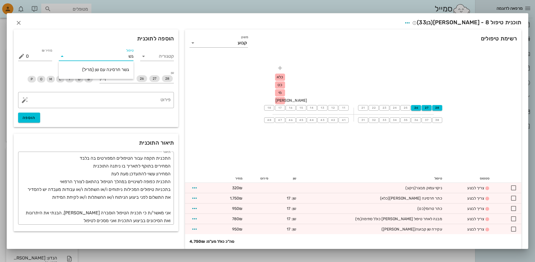
type input "גשר"
click at [93, 68] on div "גשר חרסינה עם שן (מריל)" at bounding box center [96, 69] width 66 height 5
click at [32, 108] on div "​ פירוט הוספה" at bounding box center [96, 107] width 163 height 37
click at [31, 114] on button "הוספה" at bounding box center [29, 118] width 22 height 10
type input "0"
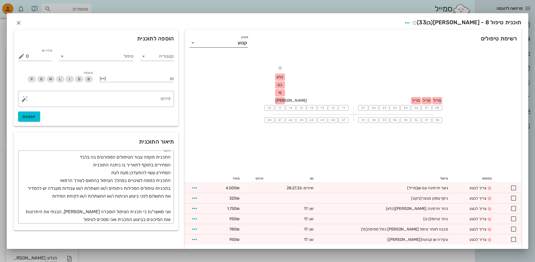
click at [230, 42] on input "משנן" at bounding box center [217, 42] width 40 height 9
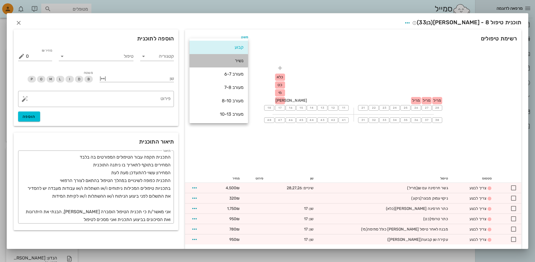
click at [210, 63] on div "נשיר" at bounding box center [219, 60] width 50 height 5
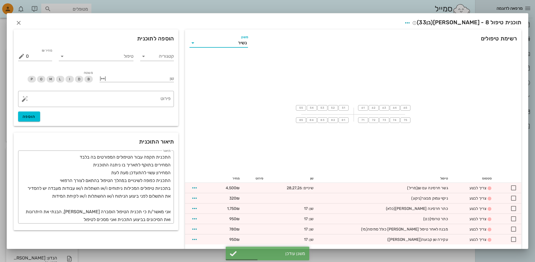
scroll to position [15, 0]
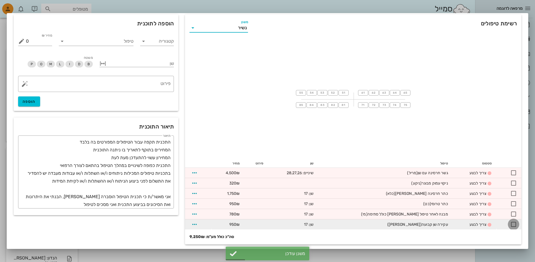
click at [511, 223] on div at bounding box center [513, 224] width 9 height 9
checkbox input "true"
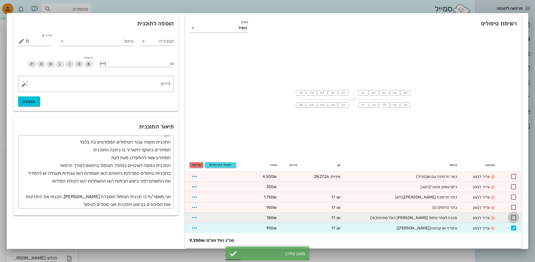
click at [511, 215] on div at bounding box center [513, 217] width 9 height 9
checkbox input "true"
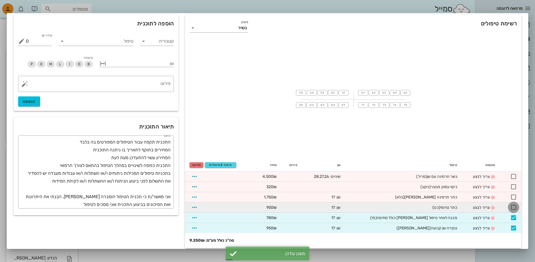
click at [512, 208] on div at bounding box center [513, 207] width 9 height 9
checkbox input "true"
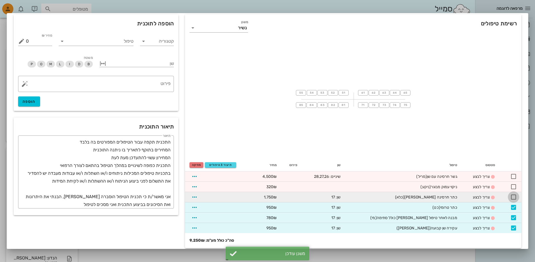
click at [512, 196] on div at bounding box center [513, 196] width 9 height 9
checkbox input "true"
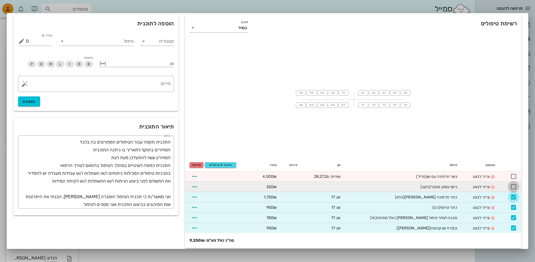
click at [512, 186] on div at bounding box center [513, 186] width 9 height 9
checkbox input "true"
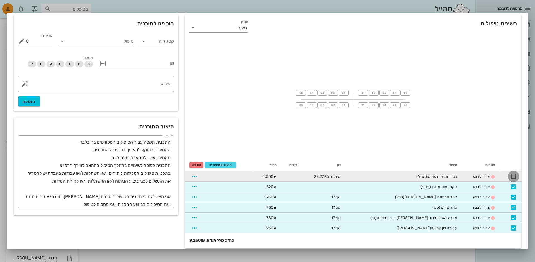
click at [512, 177] on div at bounding box center [513, 176] width 9 height 9
checkbox input "true"
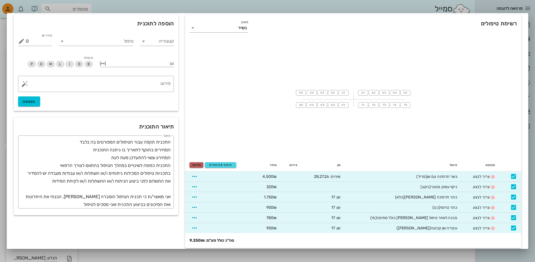
click at [195, 166] on span "מחיקה" at bounding box center [196, 164] width 9 height 3
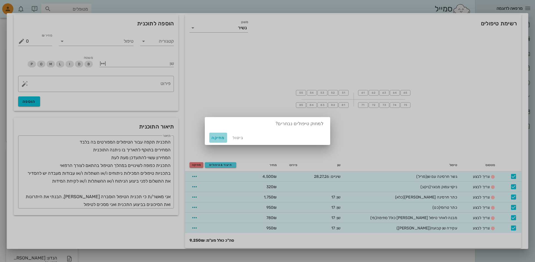
click at [213, 140] on button "מחיקה" at bounding box center [218, 138] width 18 height 10
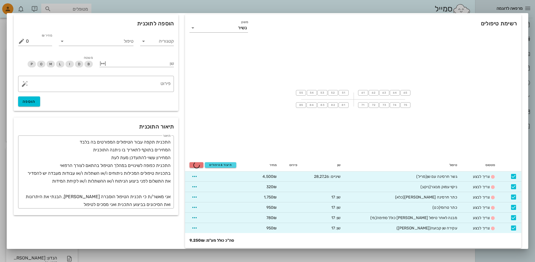
scroll to position [0, 0]
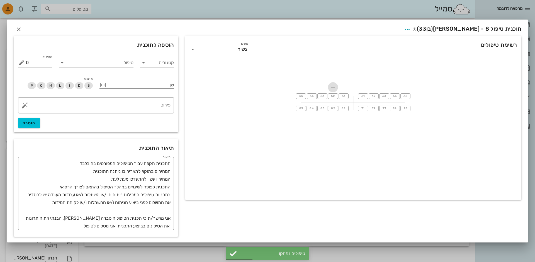
click at [334, 86] on icon "button" at bounding box center [333, 87] width 7 height 7
click at [210, 44] on div "משנן נשיר" at bounding box center [219, 49] width 59 height 15
click at [211, 47] on input "משנן" at bounding box center [217, 49] width 41 height 9
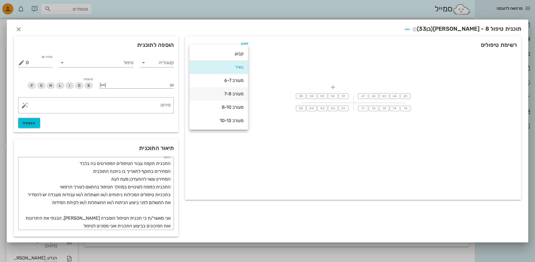
click at [216, 98] on div "מעורב 7-8" at bounding box center [219, 94] width 50 height 12
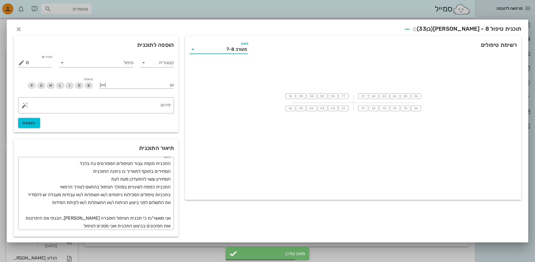
click at [229, 47] on div "מעורב 7-8" at bounding box center [237, 49] width 20 height 5
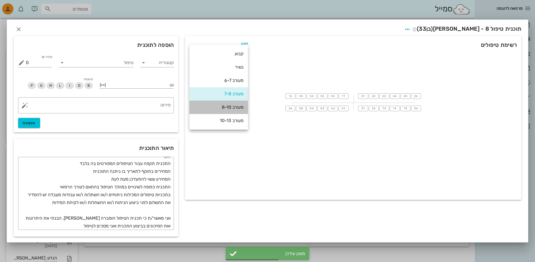
click at [215, 104] on div "מעורב 8-10" at bounding box center [219, 107] width 50 height 12
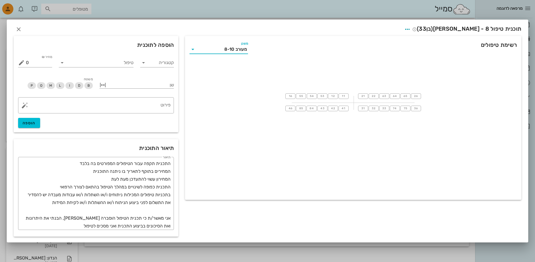
click at [215, 48] on input "משנן" at bounding box center [210, 49] width 27 height 9
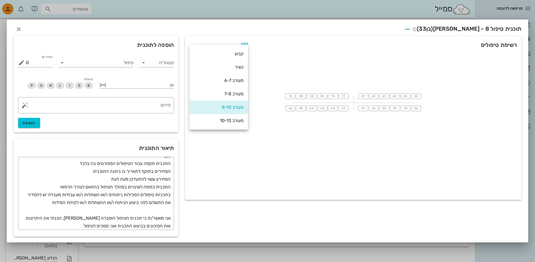
click at [245, 36] on div "רשימת טיפולים משנן מעורב 8-10" at bounding box center [353, 48] width 337 height 25
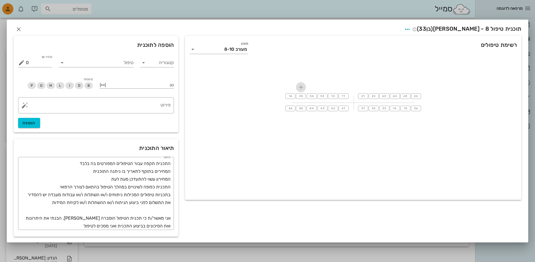
click at [301, 86] on icon "button" at bounding box center [301, 87] width 7 height 7
type input "נ"
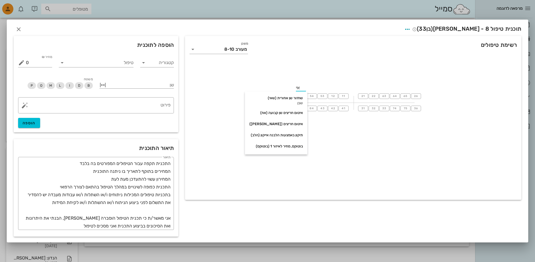
type input "איט"
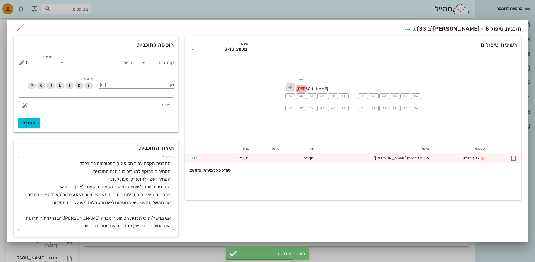
click at [288, 88] on icon "button" at bounding box center [290, 87] width 7 height 7
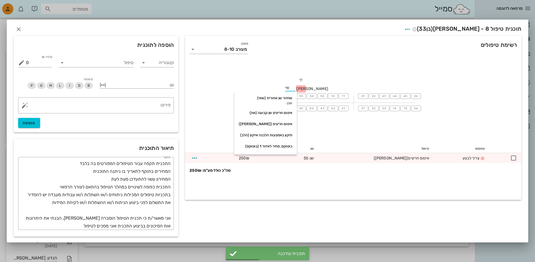
type input "איט"
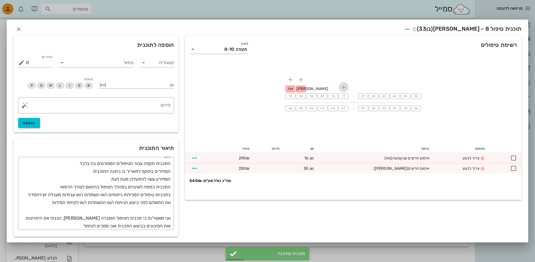
click at [342, 88] on icon "button" at bounding box center [344, 87] width 7 height 7
type input "ש"
click at [334, 88] on icon "button" at bounding box center [333, 87] width 7 height 7
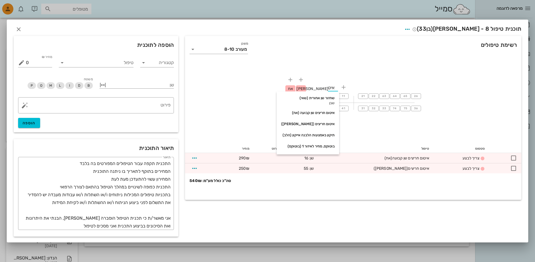
type input "איטו"
click at [330, 88] on icon "button" at bounding box center [333, 87] width 7 height 7
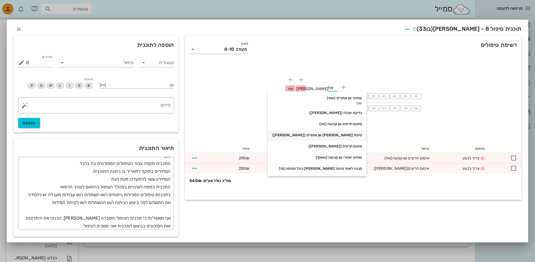
type input "אחנ"
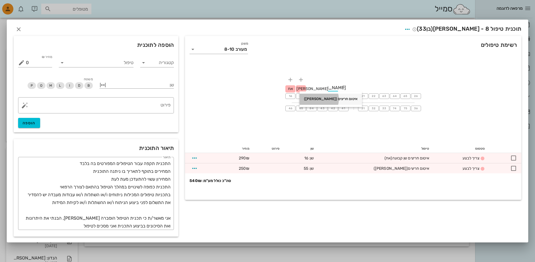
click at [317, 101] on div "איטום חריצים (אחנ)" at bounding box center [331, 99] width 54 height 4
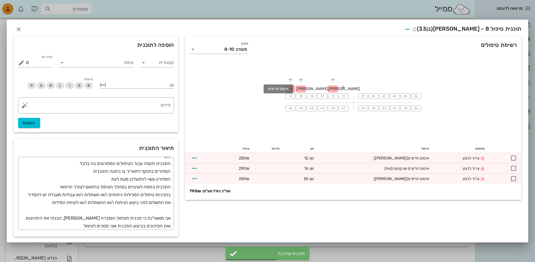
click at [303, 88] on span "אחנ" at bounding box center [313, 88] width 32 height 5
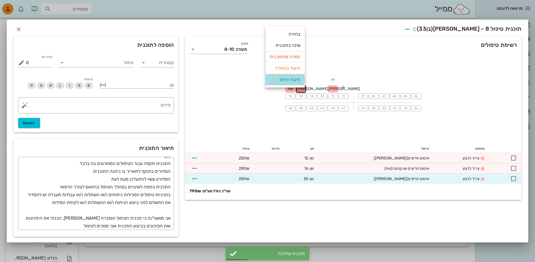
click at [295, 78] on div "תיעוד טיפול" at bounding box center [285, 79] width 30 height 11
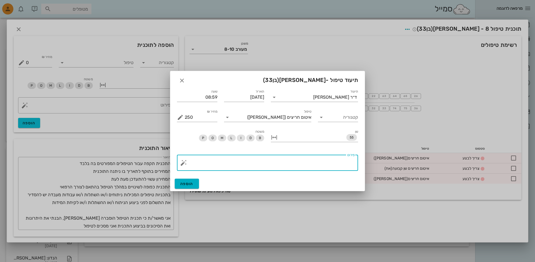
click at [243, 161] on textarea "פירוט" at bounding box center [270, 164] width 170 height 13
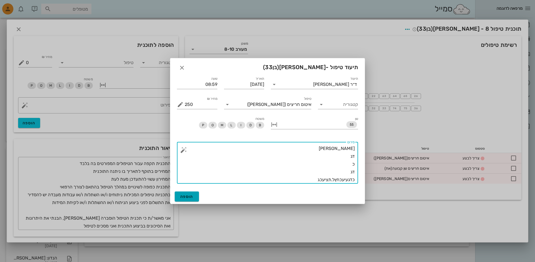
type textarea "גדכ דג כ דג כדגעיעכחץל.תציעכג"
click at [186, 193] on button "הוספה" at bounding box center [187, 197] width 24 height 10
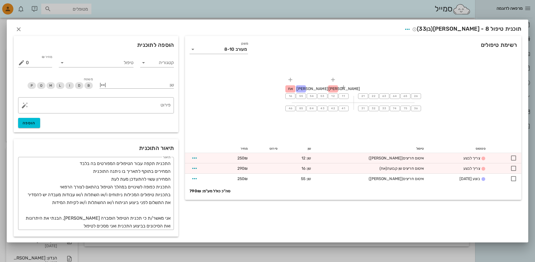
click at [292, 87] on span "אח" at bounding box center [290, 88] width 5 height 5
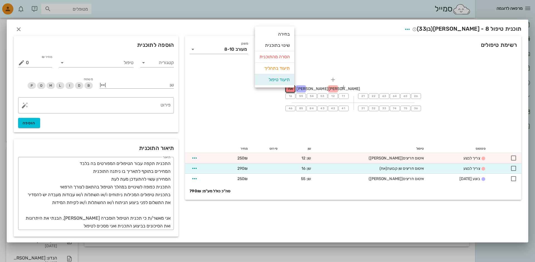
click at [289, 78] on div "תיעוד טיפול" at bounding box center [275, 79] width 30 height 11
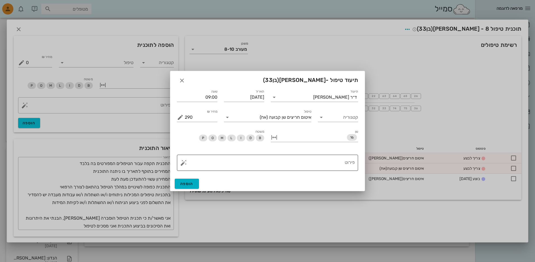
click at [185, 161] on button "button" at bounding box center [183, 163] width 7 height 7
click at [201, 99] on div "כללי" at bounding box center [192, 95] width 25 height 11
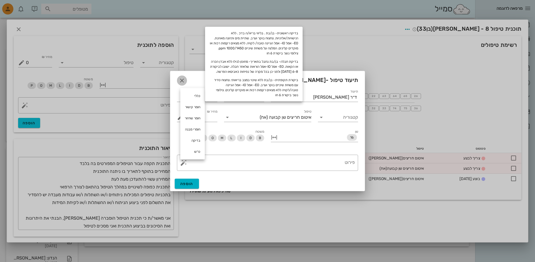
click at [179, 78] on icon "button" at bounding box center [182, 80] width 7 height 7
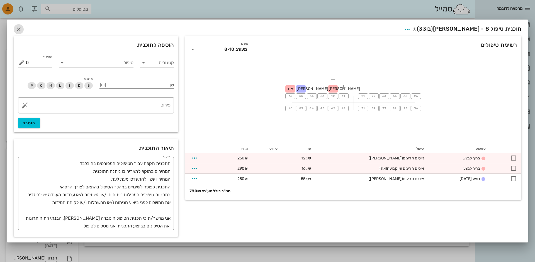
click at [17, 28] on icon "button" at bounding box center [18, 29] width 7 height 7
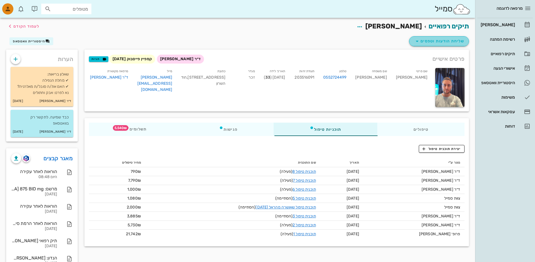
click at [448, 41] on span "שליחת הודעות וטפסים" at bounding box center [439, 41] width 50 height 7
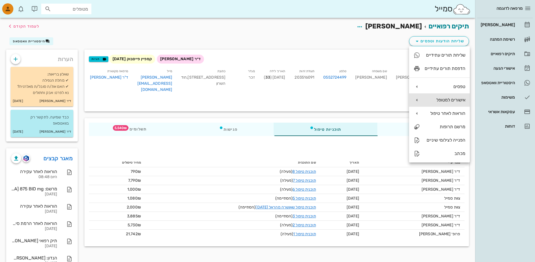
click at [442, 103] on div "אישורים למטופל" at bounding box center [439, 99] width 61 height 13
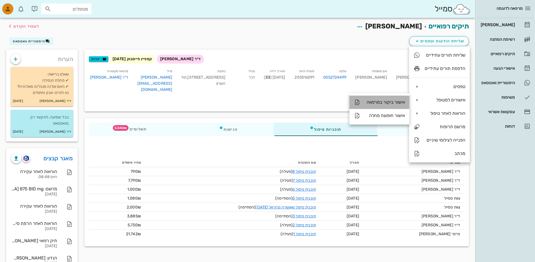
click at [371, 101] on div "אישור ביקור במרפאה" at bounding box center [385, 102] width 40 height 5
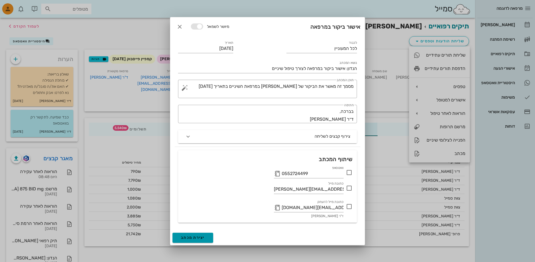
click at [201, 235] on span "יצירת מכתב" at bounding box center [193, 237] width 24 height 5
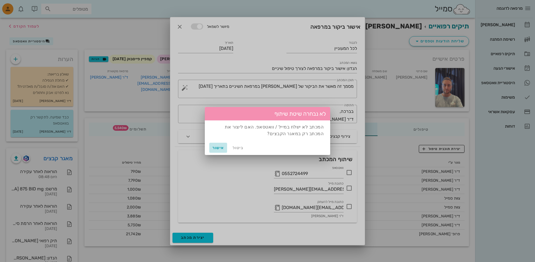
click at [220, 151] on button "אישור" at bounding box center [218, 148] width 18 height 10
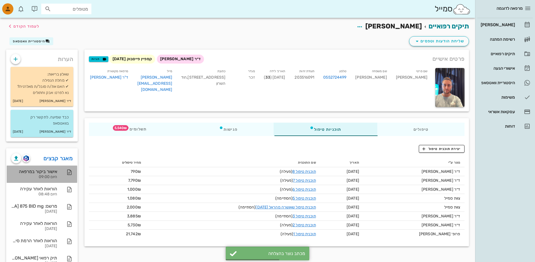
click at [49, 173] on div "אישור ביקור במרפאה" at bounding box center [34, 171] width 46 height 5
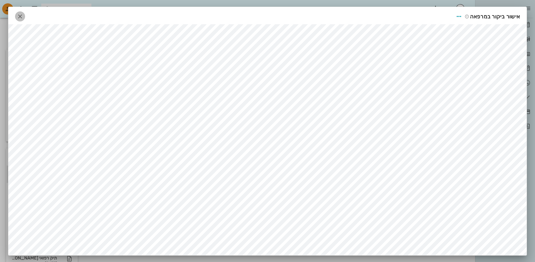
click at [20, 20] on button "button" at bounding box center [20, 16] width 10 height 10
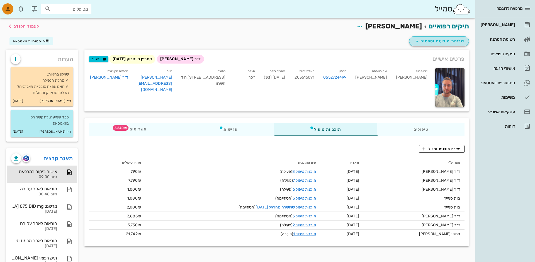
click at [427, 43] on span "שליחת הודעות וטפסים" at bounding box center [439, 41] width 50 height 7
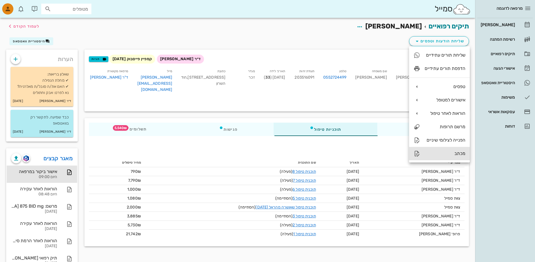
click at [459, 154] on div "מכתב" at bounding box center [445, 153] width 41 height 5
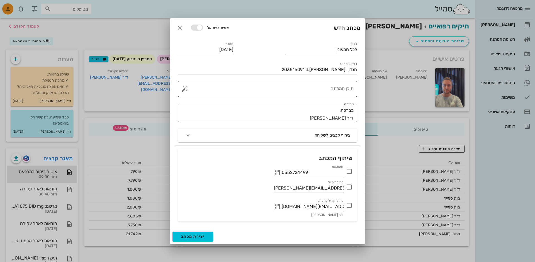
click at [329, 88] on textarea "תוכן המכתב" at bounding box center [270, 90] width 168 height 13
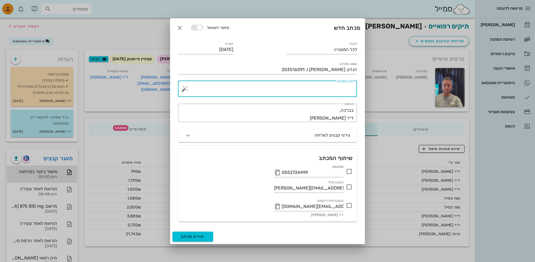
click at [181, 91] on div "​ תוכן המכתב" at bounding box center [267, 89] width 179 height 16
click at [186, 89] on button "button" at bounding box center [185, 89] width 7 height 7
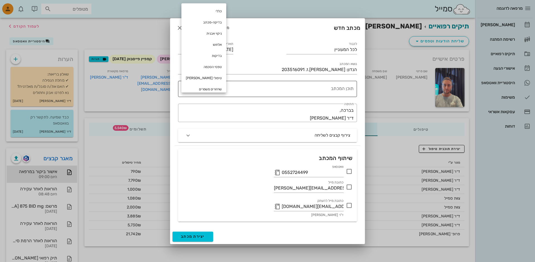
click at [231, 93] on textarea "תוכן המכתב" at bounding box center [270, 90] width 168 height 13
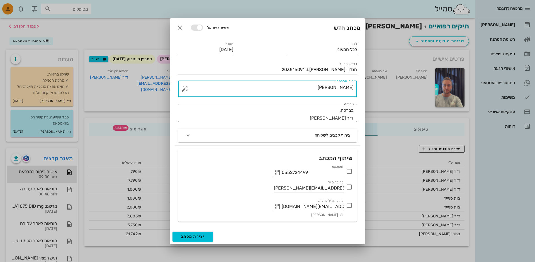
type textarea "שדגשדג"
click at [182, 30] on icon "button" at bounding box center [180, 28] width 7 height 7
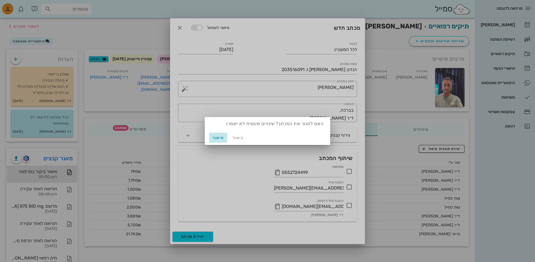
click at [218, 139] on span "אישור" at bounding box center [218, 138] width 13 height 5
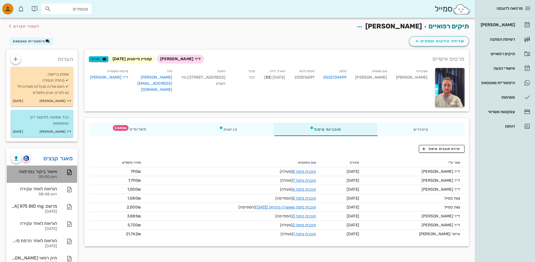
click at [41, 172] on div "אישור ביקור במרפאה" at bounding box center [34, 171] width 46 height 5
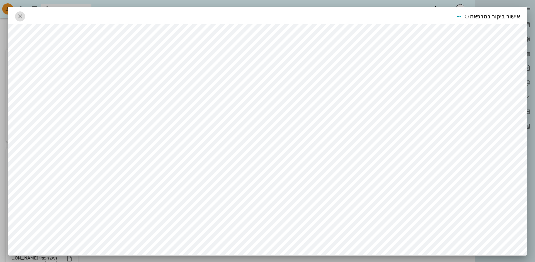
click at [21, 16] on icon "button" at bounding box center [20, 16] width 7 height 7
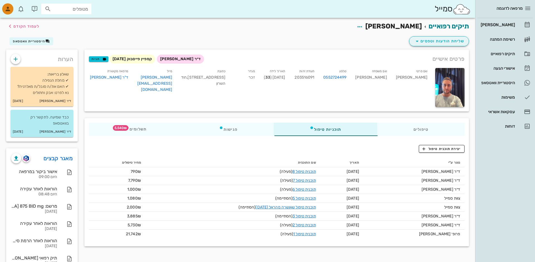
click at [427, 48] on div "פרטים אישיים ד״ר פבל קמפיין פייסבוק ראש השנה תגיות שם פרטי יניב שם משפחה דוידי …" at bounding box center [277, 80] width 392 height 69
click at [427, 43] on span "שליחת הודעות וטפסים" at bounding box center [439, 41] width 50 height 7
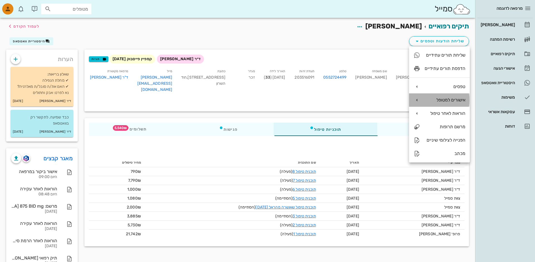
click at [434, 105] on div "אישורים למטופל" at bounding box center [439, 99] width 61 height 13
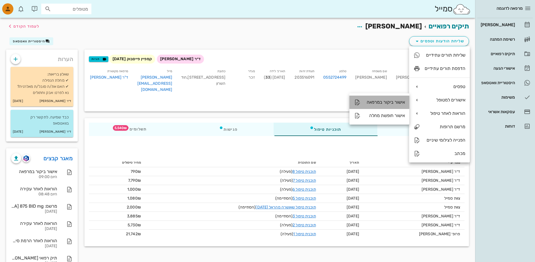
click at [378, 106] on div "אישור ביקור במרפאה" at bounding box center [380, 102] width 60 height 13
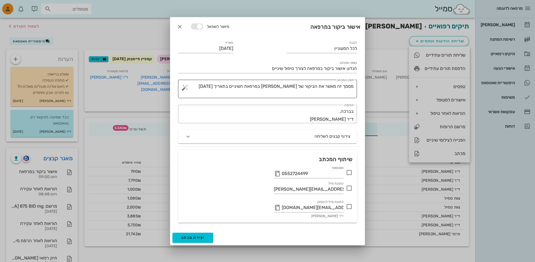
click at [298, 85] on textarea "מסמך זה מאשר את הביקור של יניב דוידי במרפאת השיניים בתאריך 05-10-2025" at bounding box center [270, 91] width 168 height 16
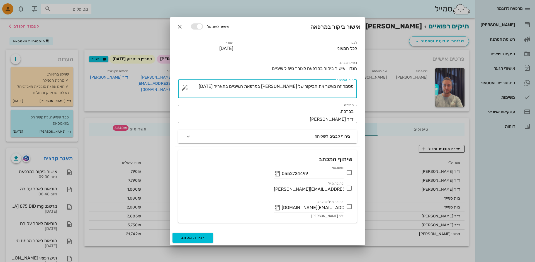
drag, startPoint x: 298, startPoint y: 85, endPoint x: 284, endPoint y: 85, distance: 14.5
click at [284, 85] on textarea "מסמך זה מאשר את הביקור של יניב דוידי במרפאת השיניים בתאריך 05-10-2025" at bounding box center [270, 91] width 168 height 16
type textarea "מסמך זה מאשר את הביקור של יוסי כהן במרפאת השיניים בתאריך 05-10-2025"
click at [181, 26] on icon "button" at bounding box center [180, 26] width 7 height 7
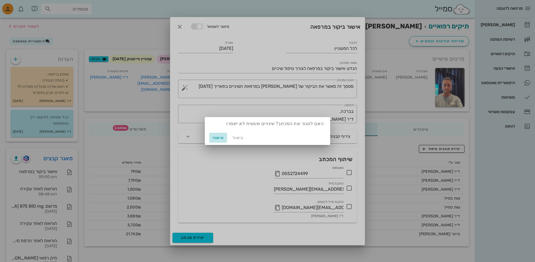
click at [217, 137] on span "אישור" at bounding box center [218, 138] width 13 height 5
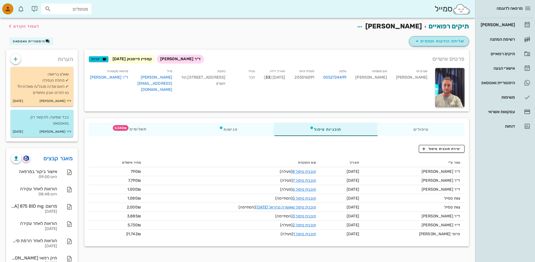
click at [434, 39] on span "שליחת הודעות וטפסים" at bounding box center [439, 41] width 50 height 7
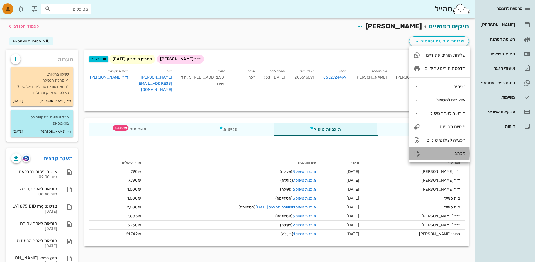
click at [443, 156] on div "מכתב" at bounding box center [445, 153] width 41 height 5
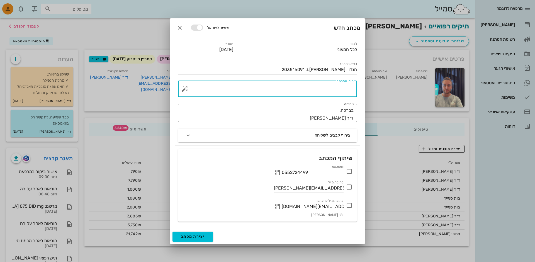
click at [313, 89] on textarea "תוכן המכתב" at bounding box center [270, 90] width 168 height 13
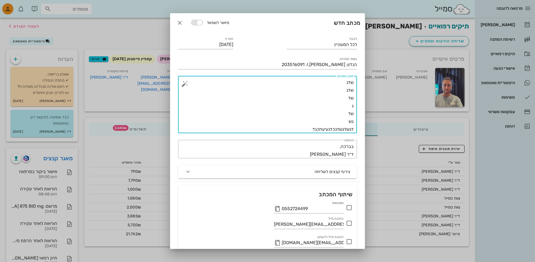
scroll to position [9, 0]
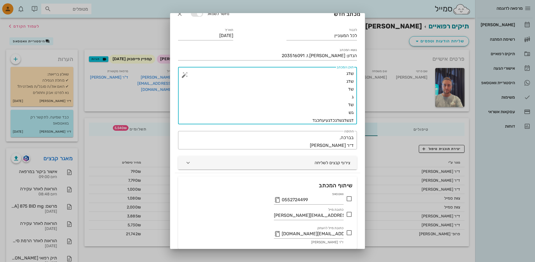
type textarea "שדג שדג שד ג שד גש דגשדגשדגכדגעיעחכגד"
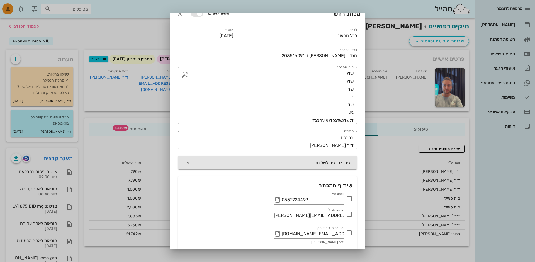
click at [291, 165] on button "צירוף קבצים לשליחה" at bounding box center [267, 162] width 179 height 13
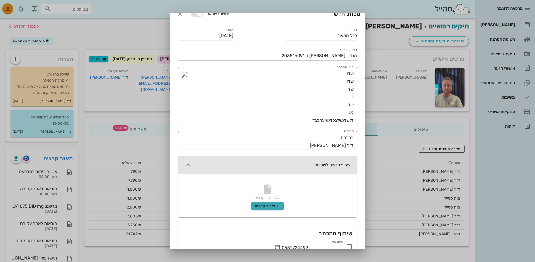
click at [260, 206] on span "צירוף קבצים" at bounding box center [267, 206] width 25 height 4
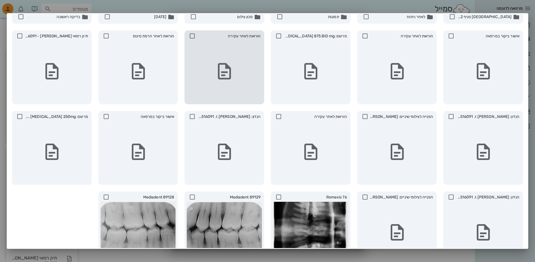
scroll to position [77, 0]
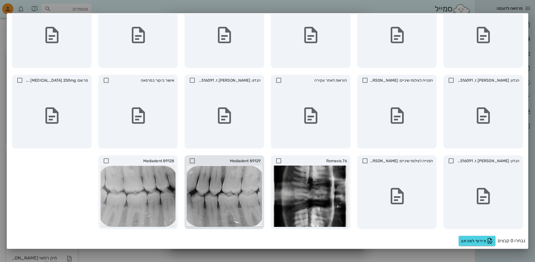
click at [192, 162] on icon at bounding box center [192, 161] width 7 height 7
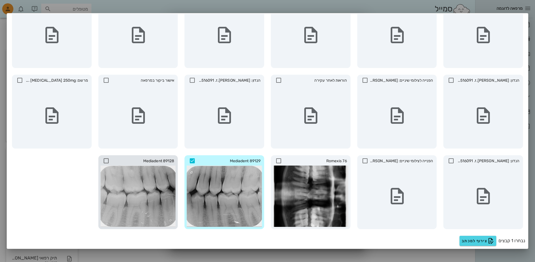
click at [105, 160] on icon at bounding box center [106, 161] width 7 height 7
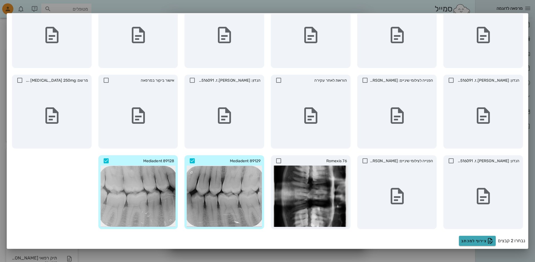
click at [471, 240] on span "צירוף למכתב" at bounding box center [478, 241] width 32 height 7
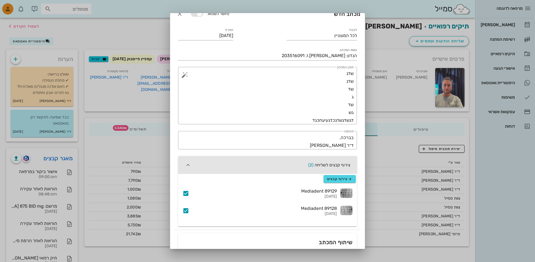
scroll to position [88, 0]
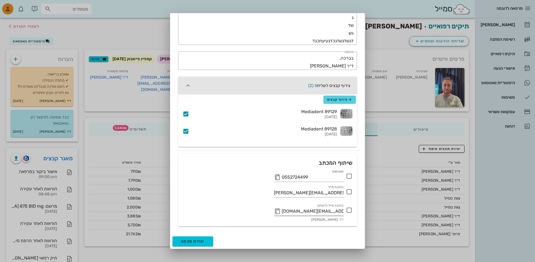
click at [279, 210] on button "button" at bounding box center [277, 211] width 7 height 7
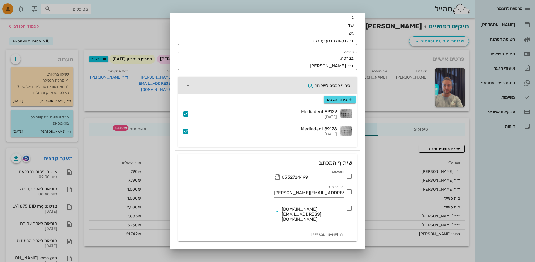
click at [279, 211] on icon at bounding box center [277, 211] width 7 height 7
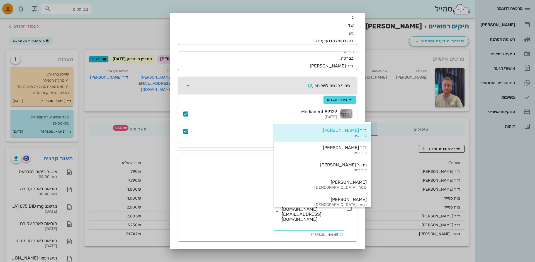
click at [242, 201] on div "כתובת מייל yaniv@smilecloud.co.il" at bounding box center [267, 193] width 177 height 20
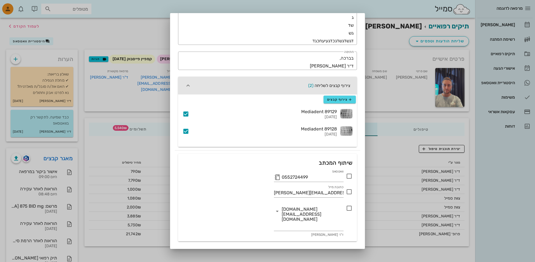
click at [185, 252] on button "יצירת מכתב" at bounding box center [193, 257] width 41 height 10
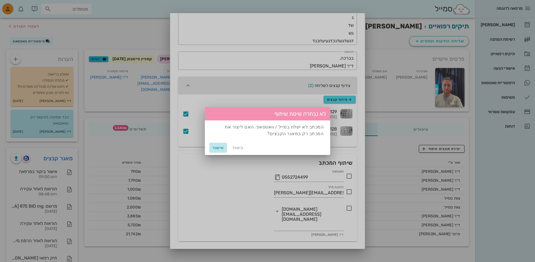
click at [216, 145] on button "אישור" at bounding box center [218, 148] width 18 height 10
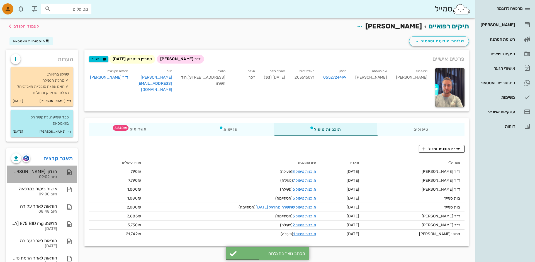
click at [25, 177] on div "היום 09:02" at bounding box center [34, 177] width 46 height 5
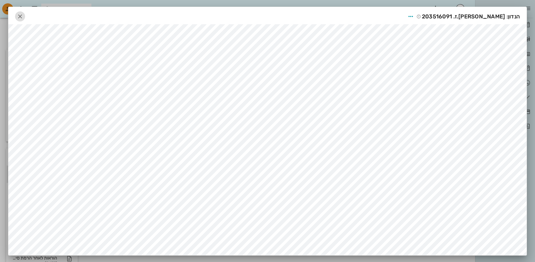
click at [19, 19] on icon "button" at bounding box center [20, 16] width 7 height 7
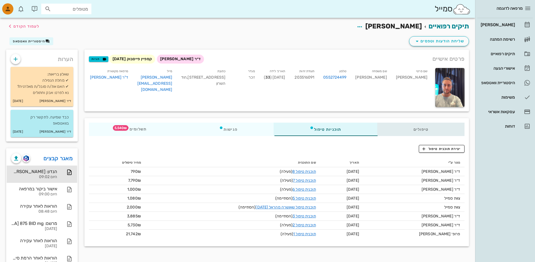
click at [433, 132] on div "טיפולים" at bounding box center [421, 129] width 87 height 13
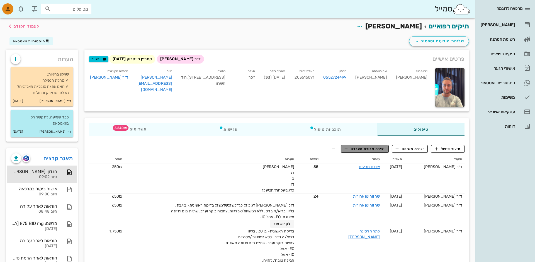
click at [376, 152] on button "יצירת עבודת מעבדה" at bounding box center [365, 149] width 48 height 8
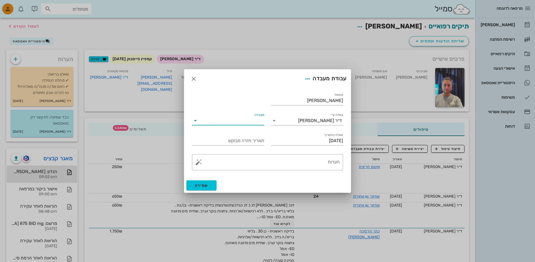
click at [253, 124] on input "מעבדה" at bounding box center [232, 120] width 64 height 9
click at [253, 130] on div "שתלים" at bounding box center [228, 125] width 63 height 12
click at [253, 160] on textarea "הערות" at bounding box center [270, 163] width 140 height 13
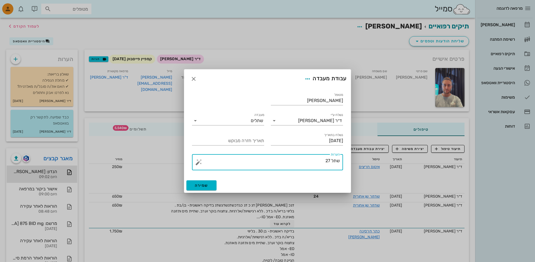
type textarea "שתל 27"
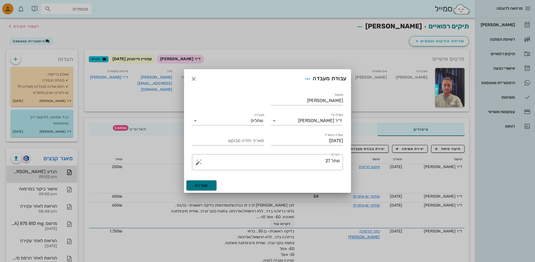
click at [202, 184] on span "שמירה" at bounding box center [201, 185] width 13 height 5
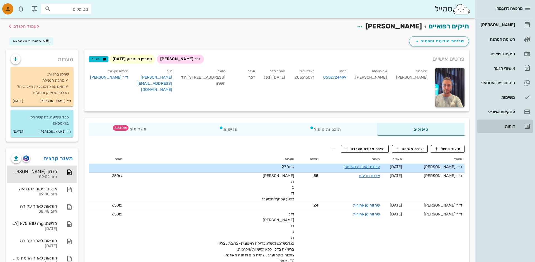
click at [492, 124] on div "דוחות" at bounding box center [497, 126] width 35 height 4
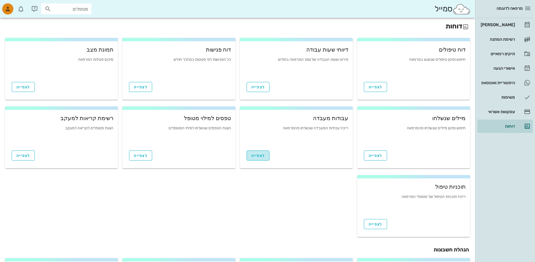
click at [260, 153] on span "לצפייה" at bounding box center [259, 155] width 14 height 5
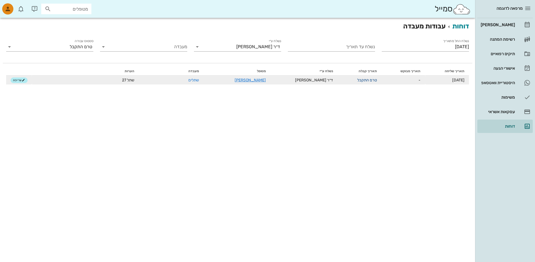
click at [364, 79] on link "טרם התקבל" at bounding box center [368, 80] width 20 height 5
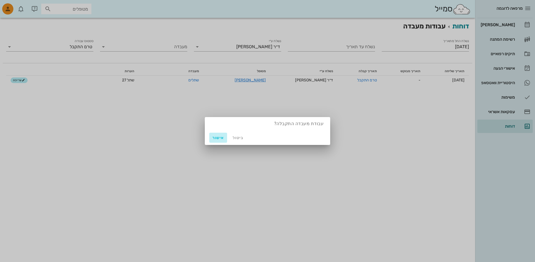
click at [216, 138] on span "אישור" at bounding box center [218, 138] width 13 height 5
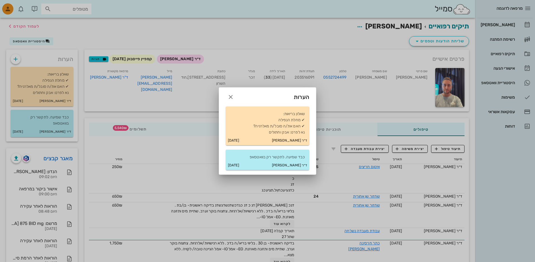
click at [192, 151] on div at bounding box center [267, 131] width 535 height 262
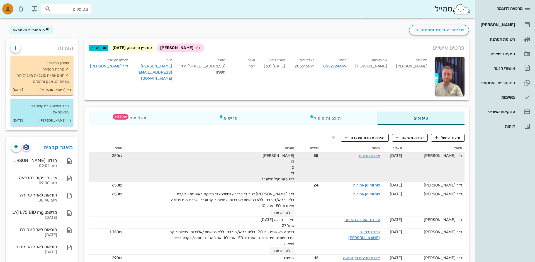
scroll to position [12, 0]
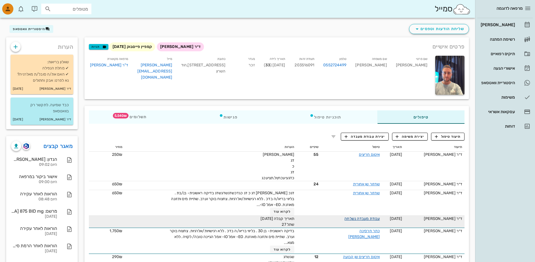
click at [367, 221] on link "עבודת מעבדה נשלחה" at bounding box center [362, 218] width 35 height 5
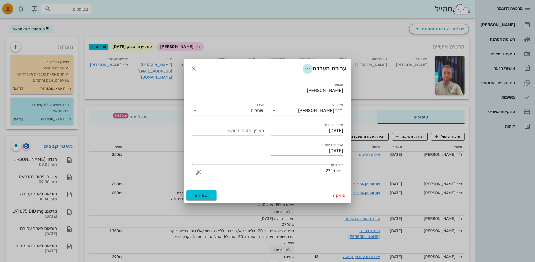
click at [307, 71] on icon "button" at bounding box center [308, 69] width 7 height 7
click at [290, 84] on div "שמירה והפקת מכתב" at bounding box center [289, 82] width 38 height 5
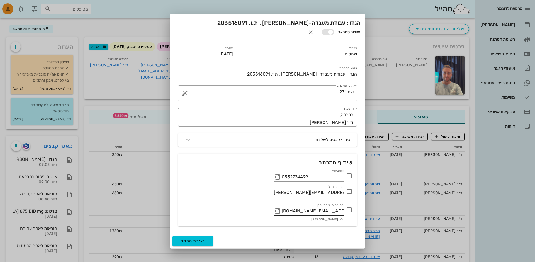
click at [276, 208] on button "button" at bounding box center [277, 211] width 7 height 7
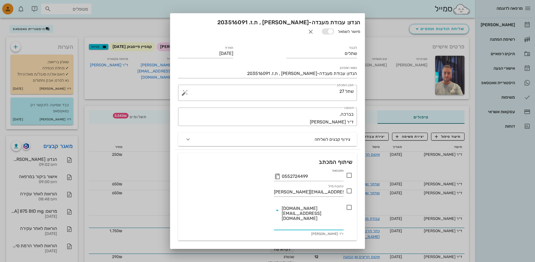
click at [280, 207] on icon at bounding box center [277, 210] width 7 height 7
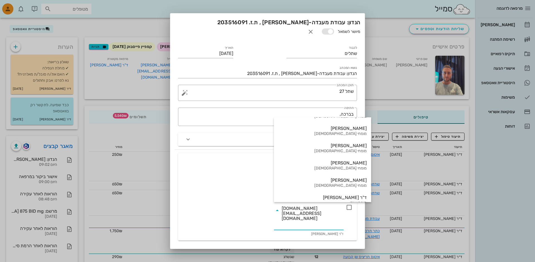
scroll to position [83, 0]
click at [308, 28] on icon "button" at bounding box center [311, 31] width 7 height 7
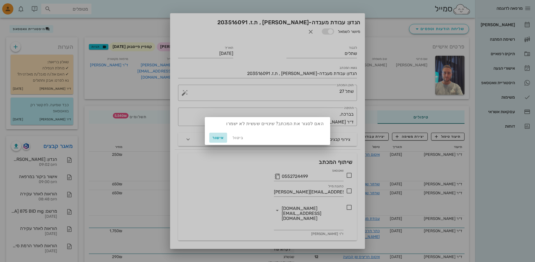
click at [217, 138] on span "אישור" at bounding box center [218, 138] width 13 height 5
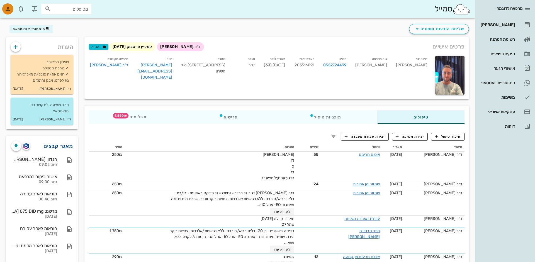
click at [47, 143] on link "מאגר קבצים" at bounding box center [58, 146] width 29 height 9
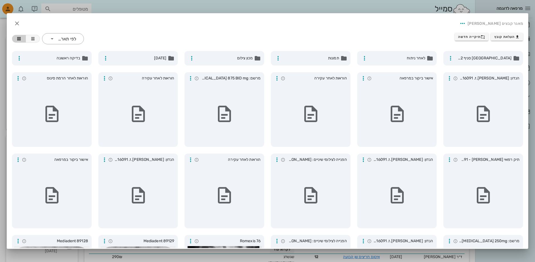
scroll to position [66, 0]
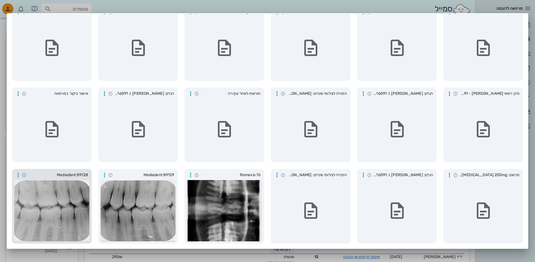
click at [78, 204] on div at bounding box center [51, 210] width 75 height 61
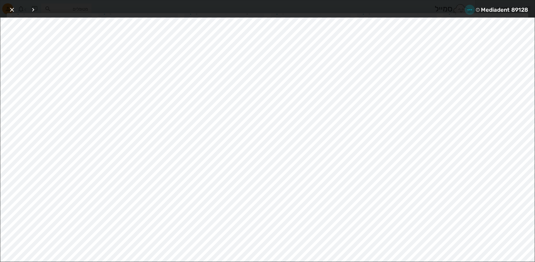
click at [465, 11] on span "button" at bounding box center [470, 9] width 10 height 7
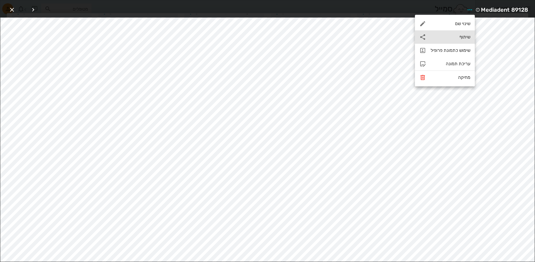
click at [460, 38] on div "שיתוף" at bounding box center [451, 36] width 40 height 5
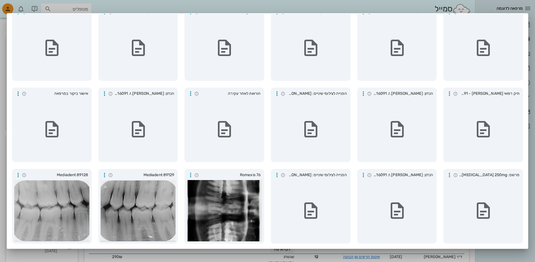
scroll to position [0, 0]
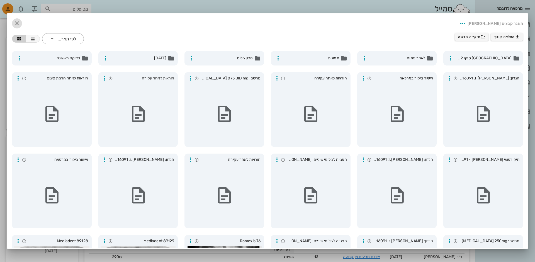
click at [14, 24] on icon "button" at bounding box center [17, 23] width 7 height 7
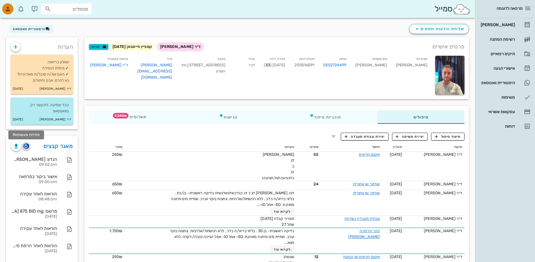
click at [29, 148] on img "button" at bounding box center [25, 146] width 5 height 6
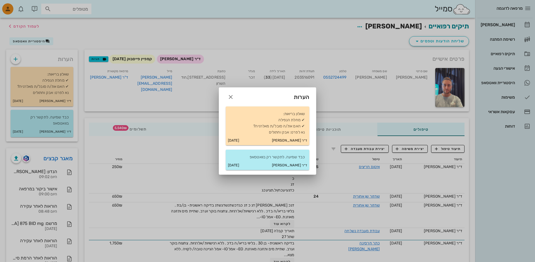
click at [87, 69] on div at bounding box center [267, 131] width 535 height 262
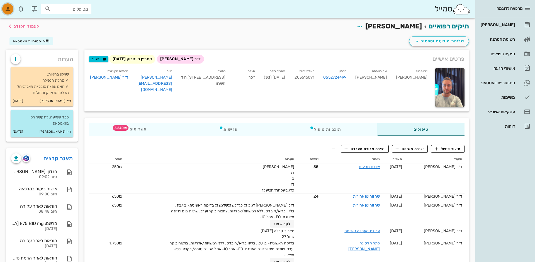
click at [5, 12] on icon "button" at bounding box center [7, 9] width 7 height 7
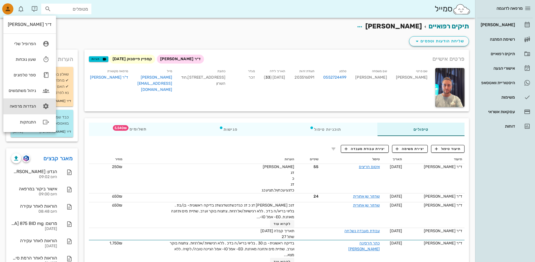
click at [33, 109] on link "הגדרות מרפאה" at bounding box center [29, 106] width 53 height 16
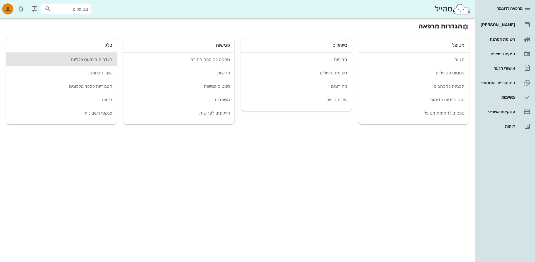
click at [79, 63] on link "הגדרות מרפאה כלליות" at bounding box center [61, 59] width 111 height 13
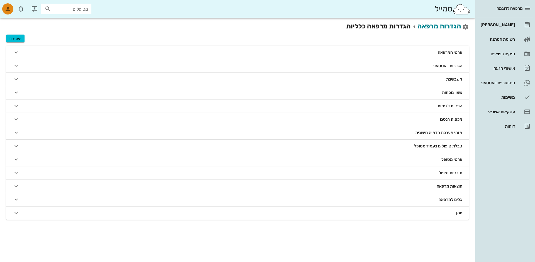
click at [404, 111] on button "הפניות לדימות" at bounding box center [237, 105] width 463 height 13
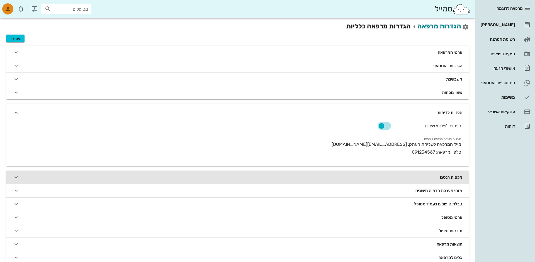
click at [381, 173] on button "מכונות רנטגן" at bounding box center [237, 177] width 463 height 13
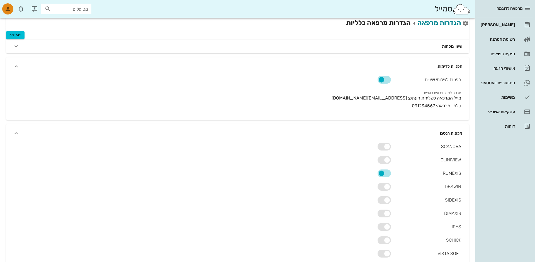
scroll to position [53, 0]
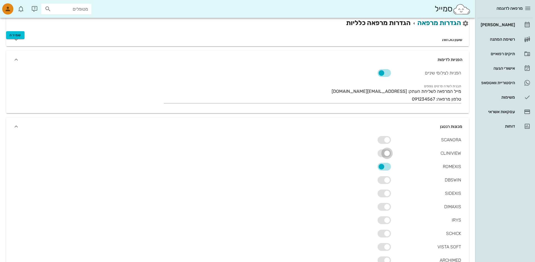
click at [382, 156] on input "checkbox" at bounding box center [384, 153] width 13 height 7
checkbox input "false"
click at [383, 163] on div at bounding box center [381, 166] width 9 height 9
checkbox input "false"
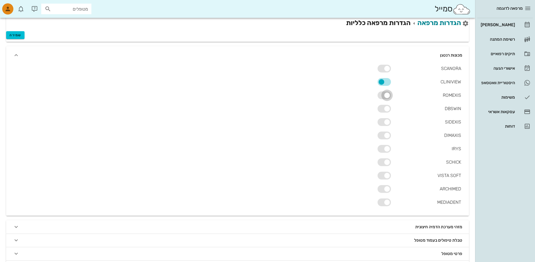
scroll to position [180, 0]
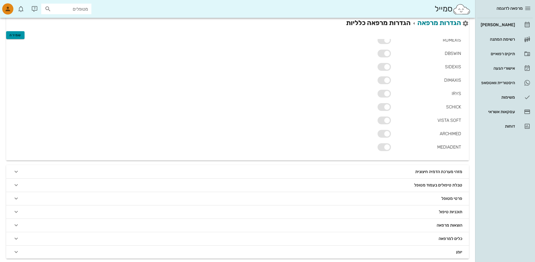
click at [11, 35] on span "שמירה" at bounding box center [14, 35] width 11 height 4
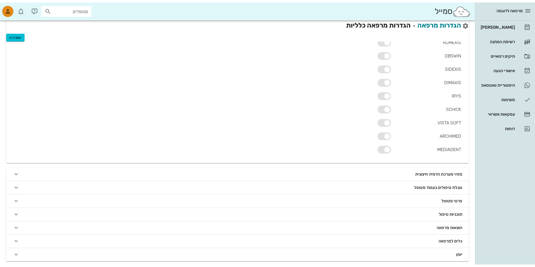
scroll to position [165, 0]
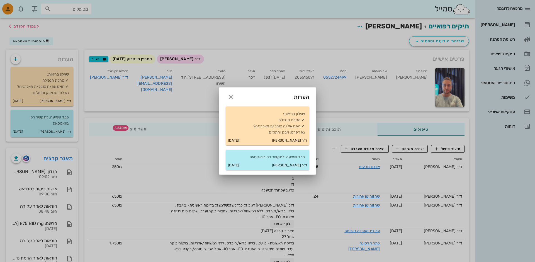
click at [83, 65] on div at bounding box center [267, 131] width 535 height 262
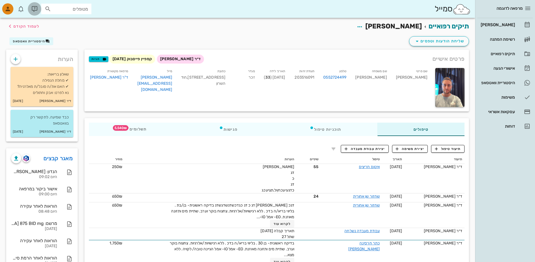
click at [37, 11] on icon "button" at bounding box center [34, 9] width 7 height 7
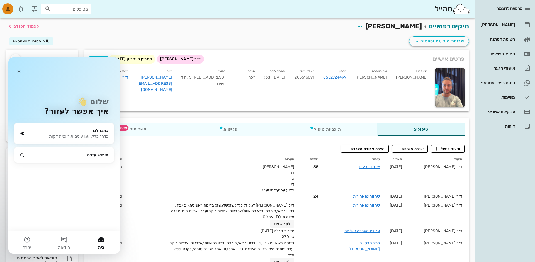
click at [68, 133] on div "כתבו לנו" at bounding box center [68, 131] width 82 height 6
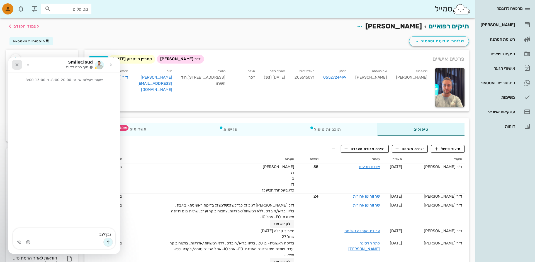
type textarea "גבךלגכ"
click at [17, 65] on icon "סגור" at bounding box center [17, 64] width 4 height 4
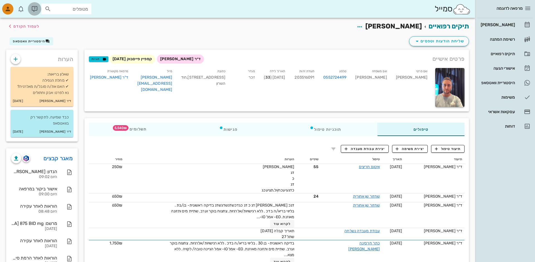
click at [32, 9] on icon "button" at bounding box center [34, 9] width 7 height 7
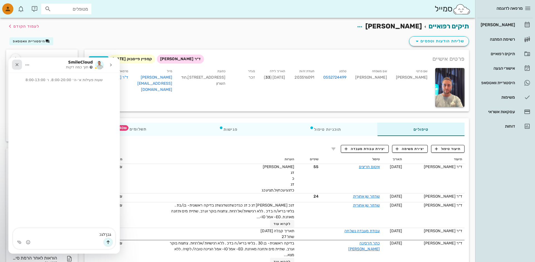
click at [20, 62] on div "סגור" at bounding box center [17, 65] width 10 height 10
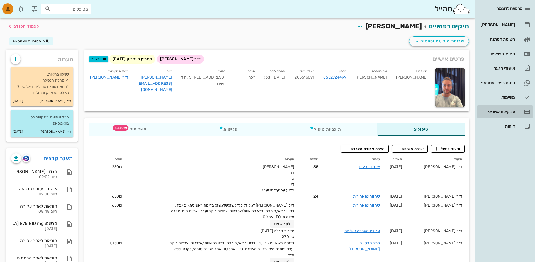
click at [504, 117] on link "עסקאות אשראי" at bounding box center [505, 111] width 55 height 13
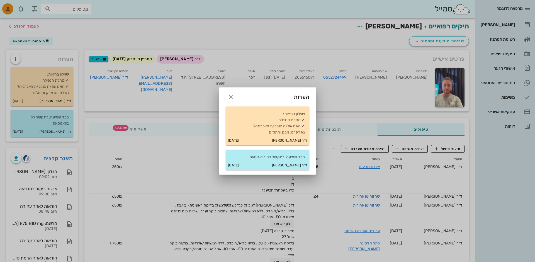
click at [126, 19] on div at bounding box center [267, 131] width 535 height 262
